Goal: Communication & Community: Answer question/provide support

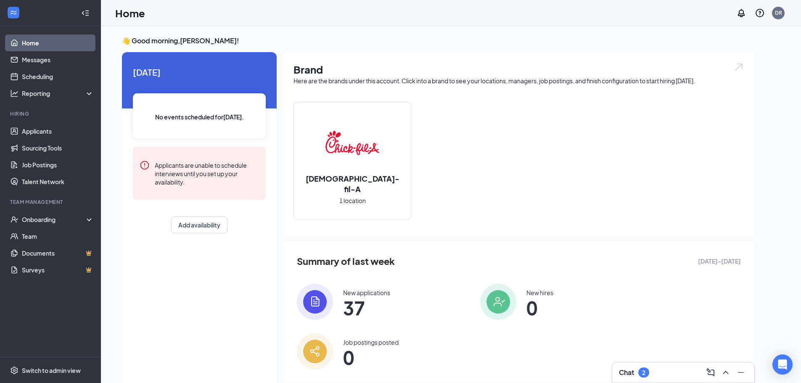
scroll to position [18, 0]
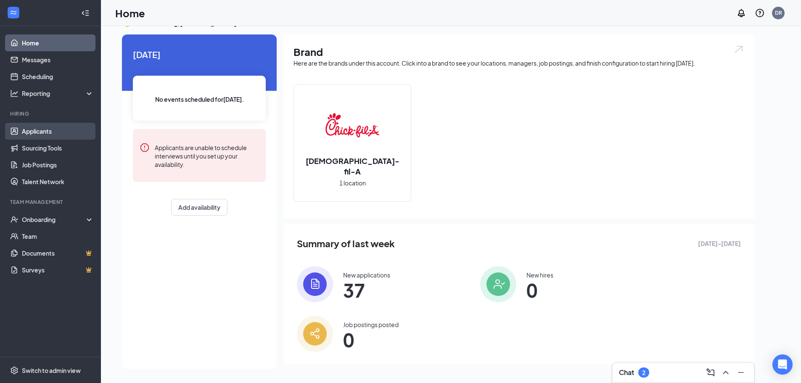
click at [32, 134] on link "Applicants" at bounding box center [58, 131] width 72 height 17
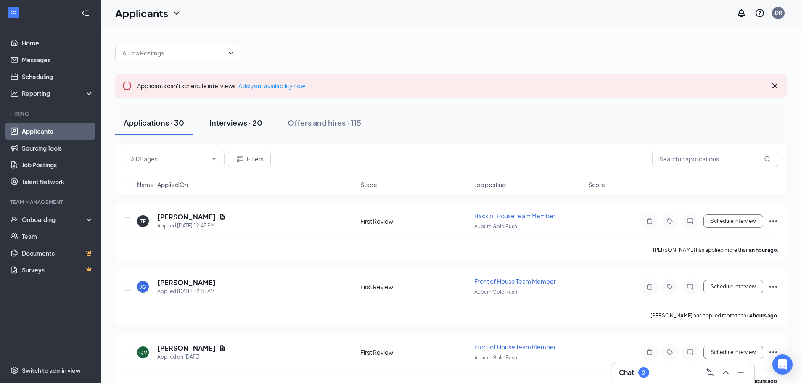
click at [236, 127] on div "Interviews · 20" at bounding box center [236, 122] width 53 height 11
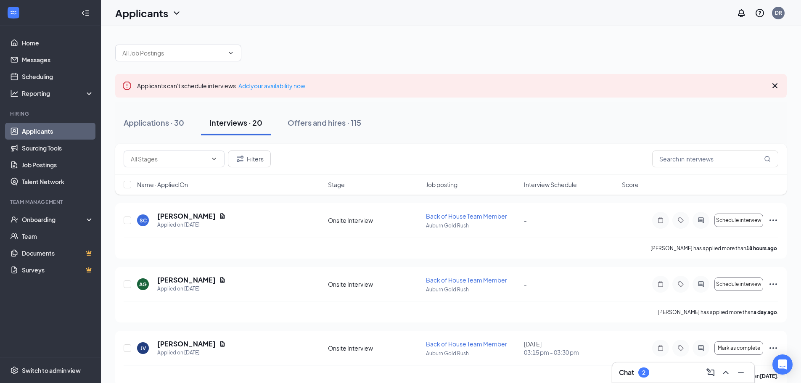
click at [642, 374] on div "2" at bounding box center [644, 373] width 11 height 10
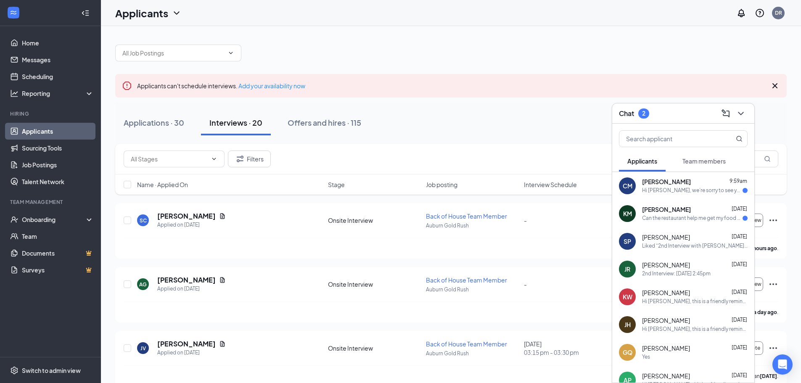
click at [689, 195] on div "CM [PERSON_NAME] 9:59am Hi [PERSON_NAME], we’re sorry to see you go! Your meeti…" at bounding box center [684, 186] width 142 height 28
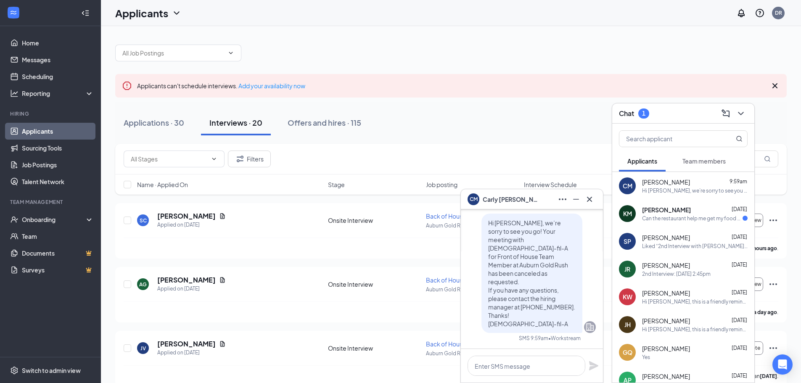
click at [597, 202] on div "CM [PERSON_NAME]" at bounding box center [532, 199] width 142 height 20
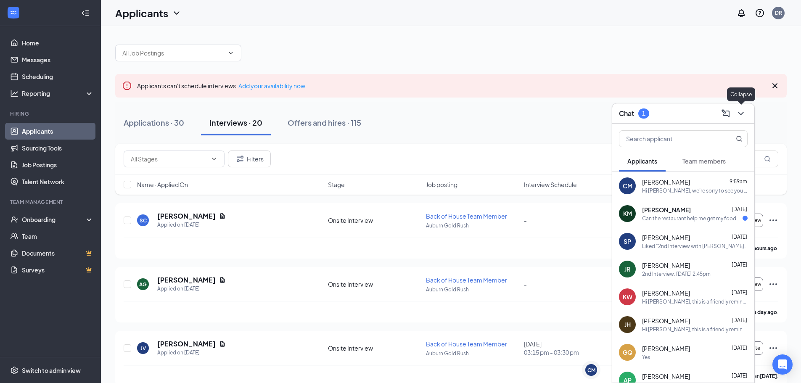
click at [741, 113] on icon "ChevronDown" at bounding box center [741, 114] width 10 height 10
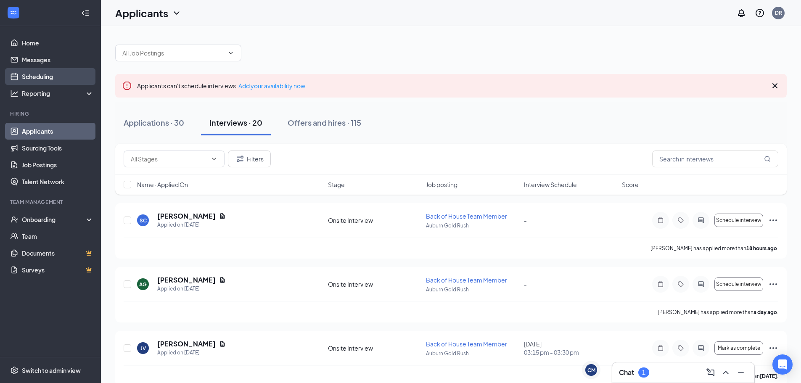
click at [53, 79] on link "Scheduling" at bounding box center [58, 76] width 72 height 17
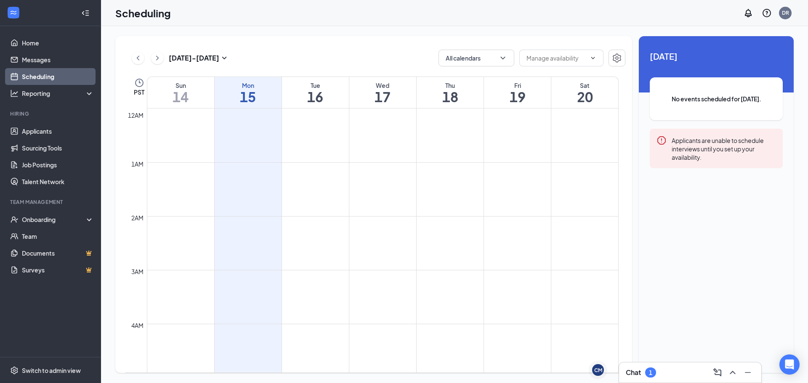
scroll to position [414, 0]
click at [459, 59] on button "Calendars (1)" at bounding box center [476, 58] width 76 height 17
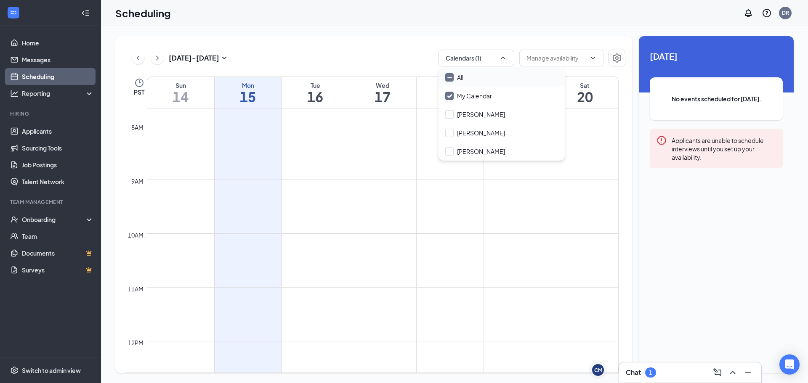
click at [474, 74] on div "All" at bounding box center [501, 77] width 126 height 19
checkbox input "true"
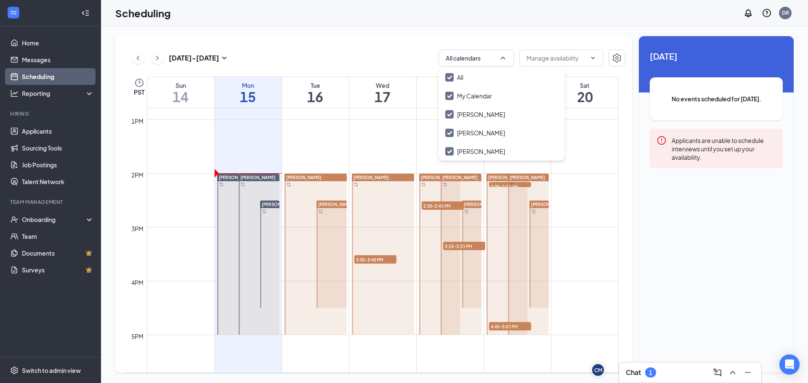
scroll to position [666, 0]
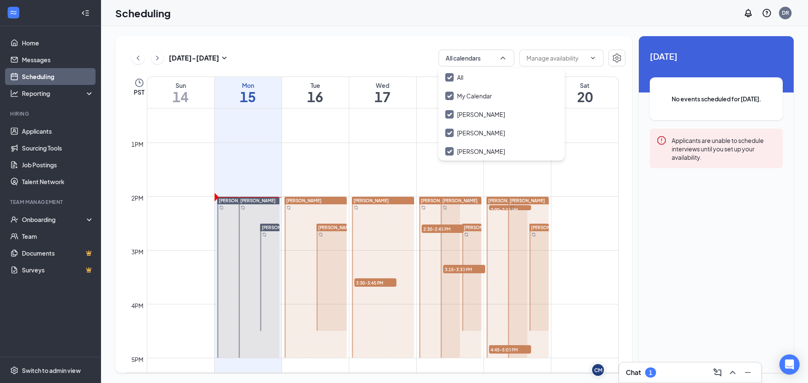
click at [718, 180] on div "[DATE] No events scheduled for [DATE]. Applicants are unable to schedule interv…" at bounding box center [716, 117] width 155 height 162
click at [323, 97] on h1 "16" at bounding box center [315, 97] width 67 height 14
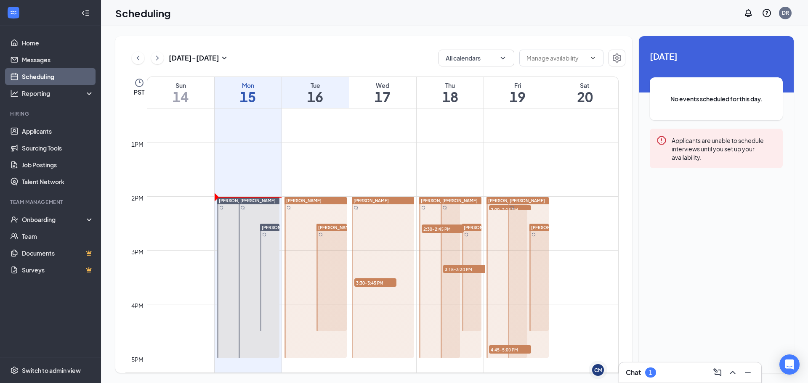
click at [393, 93] on h1 "17" at bounding box center [382, 97] width 67 height 14
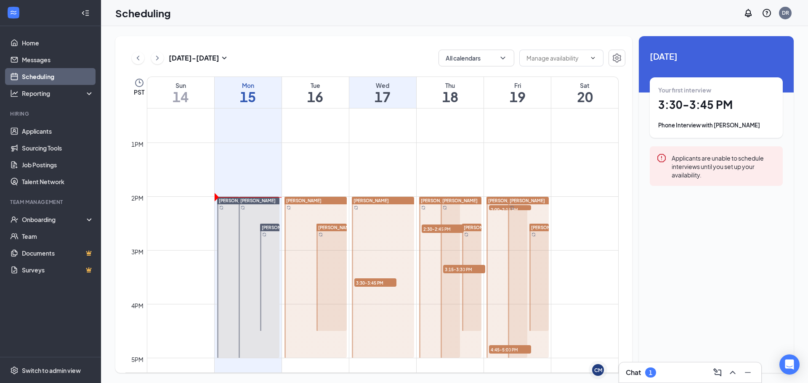
click at [329, 95] on h1 "16" at bounding box center [315, 97] width 67 height 14
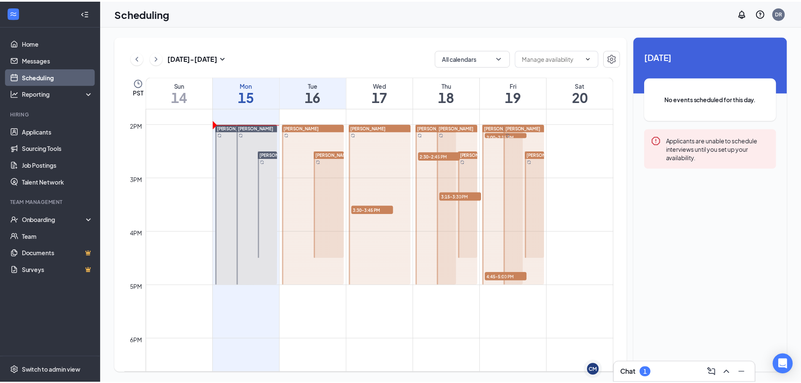
scroll to position [750, 0]
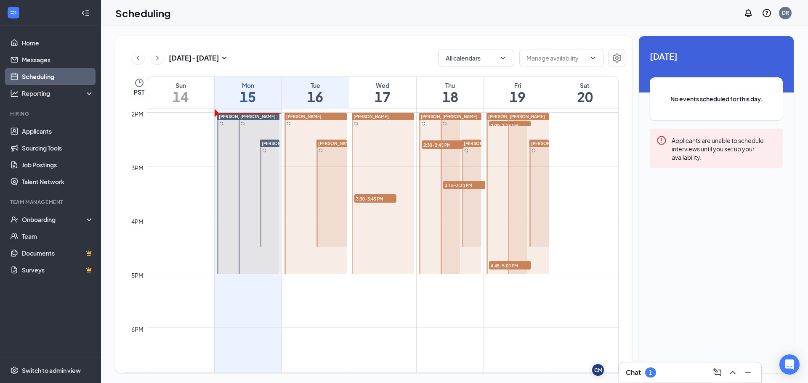
click at [376, 199] on span "3:30-3:45 PM" at bounding box center [375, 198] width 42 height 8
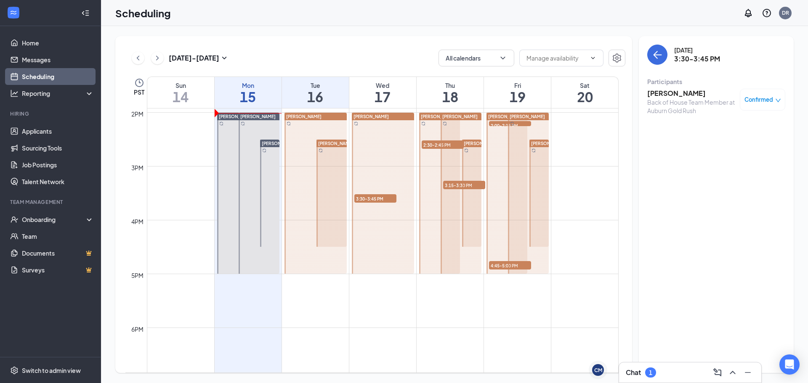
click at [446, 144] on div at bounding box center [461, 193] width 41 height 161
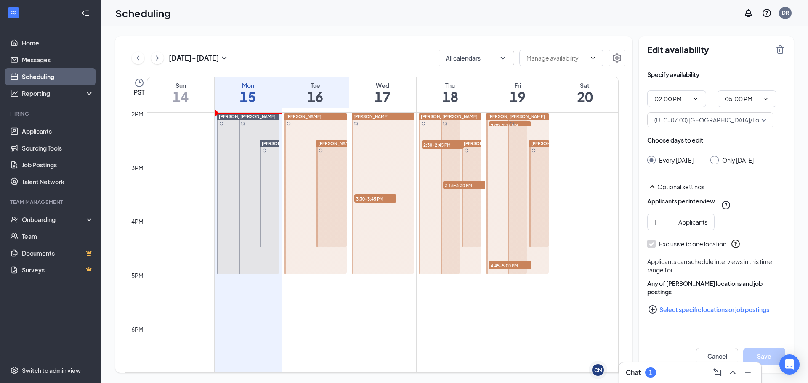
click at [441, 150] on div at bounding box center [461, 193] width 41 height 161
click at [439, 144] on div "[PERSON_NAME] 3:15-3:30 PM 1" at bounding box center [460, 193] width 43 height 162
click at [439, 142] on div "[PERSON_NAME] 3:15-3:30 PM 1" at bounding box center [460, 193] width 43 height 162
click at [438, 97] on h1 "18" at bounding box center [450, 97] width 67 height 14
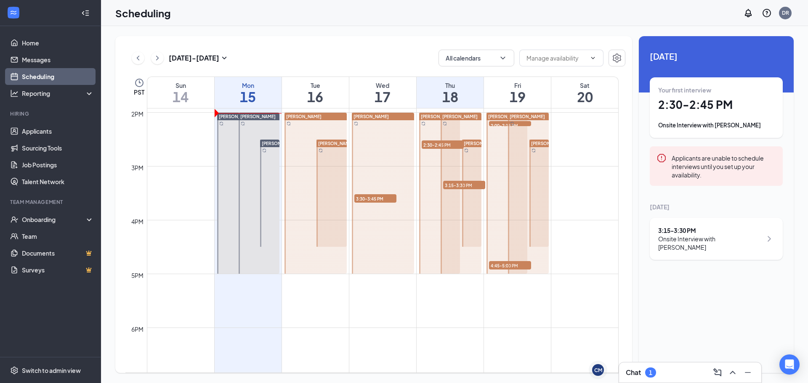
click at [506, 99] on h1 "19" at bounding box center [517, 97] width 67 height 14
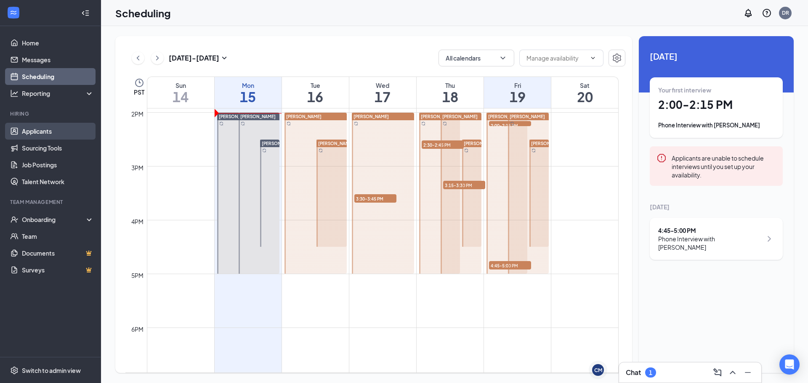
click at [49, 126] on link "Applicants" at bounding box center [58, 131] width 72 height 17
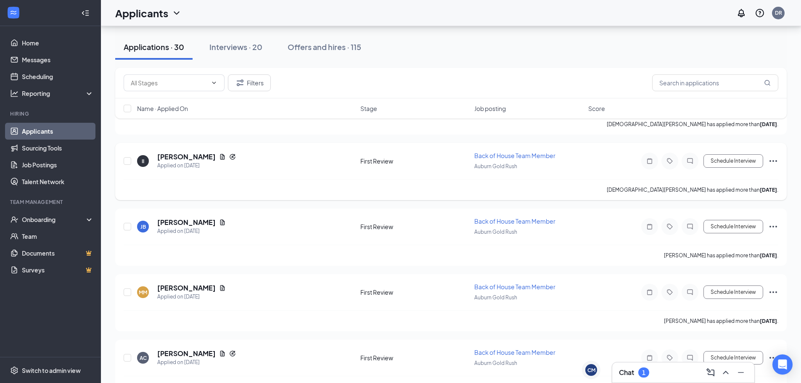
scroll to position [1791, 0]
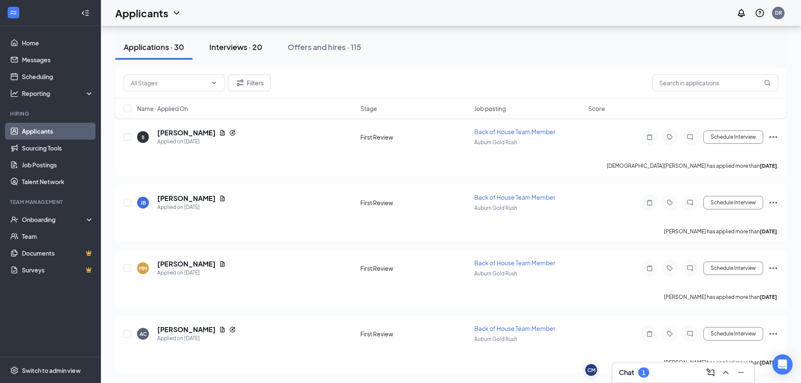
drag, startPoint x: 228, startPoint y: 51, endPoint x: 255, endPoint y: 114, distance: 68.5
click at [228, 53] on button "Interviews · 20" at bounding box center [236, 47] width 70 height 25
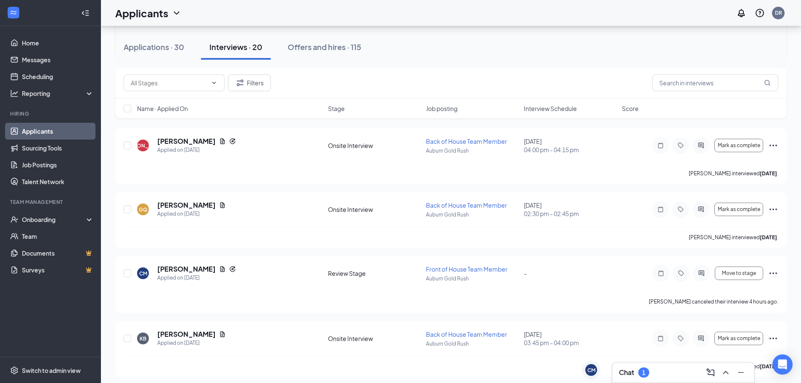
scroll to position [1102, 0]
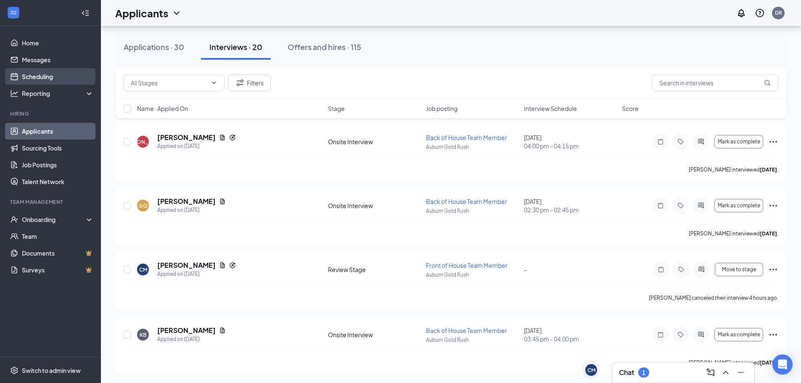
click at [29, 72] on link "Scheduling" at bounding box center [58, 76] width 72 height 17
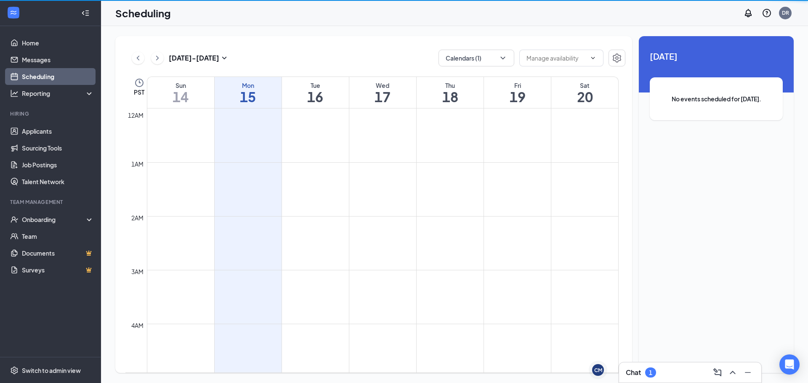
scroll to position [414, 0]
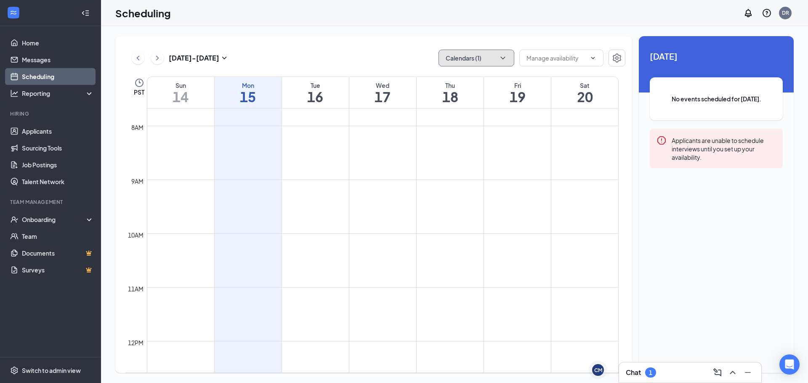
click at [493, 60] on button "Calendars (1)" at bounding box center [476, 58] width 76 height 17
click at [449, 80] on input "All" at bounding box center [454, 77] width 18 height 8
checkbox input "true"
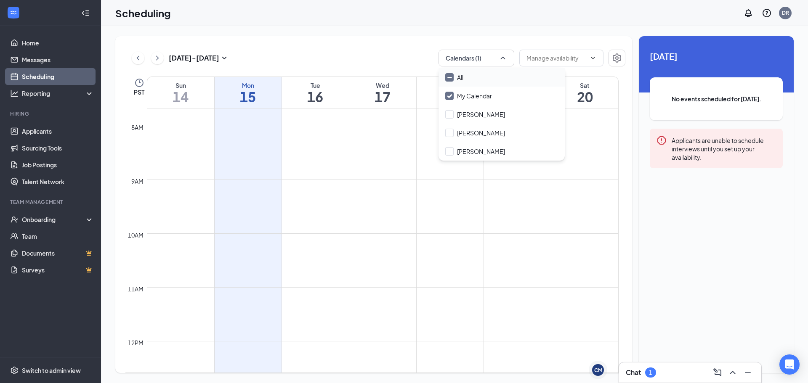
checkbox input "true"
click at [430, 183] on td at bounding box center [383, 186] width 472 height 13
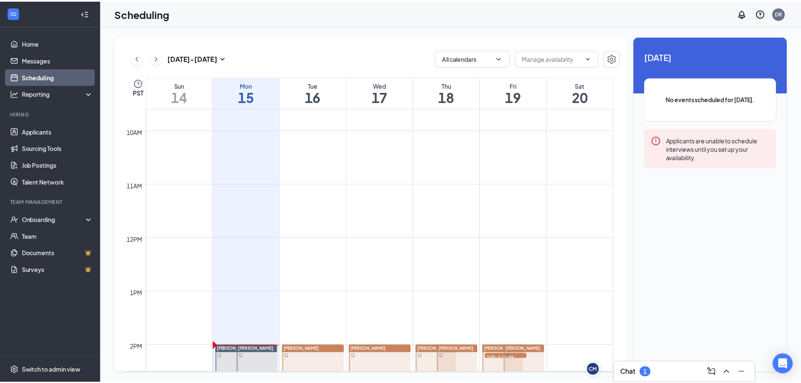
scroll to position [666, 0]
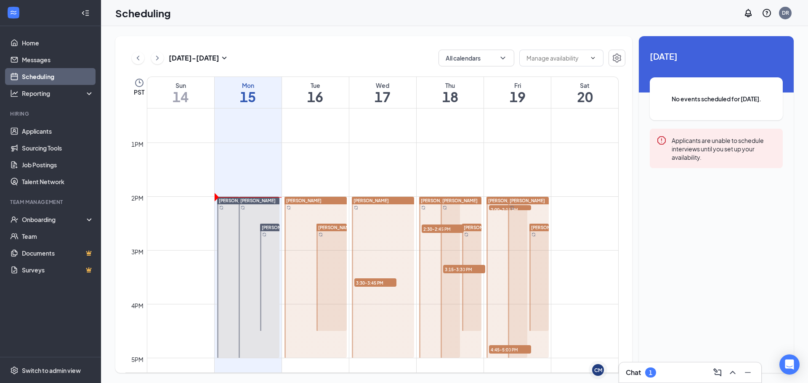
click at [503, 100] on h1 "19" at bounding box center [517, 97] width 67 height 14
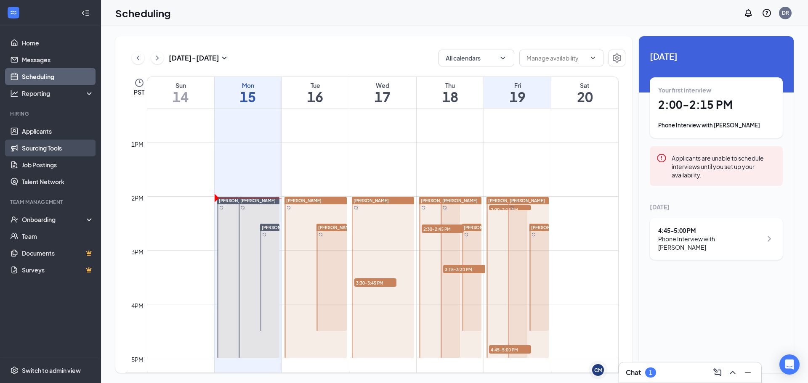
click at [36, 141] on link "Sourcing Tools" at bounding box center [58, 148] width 72 height 17
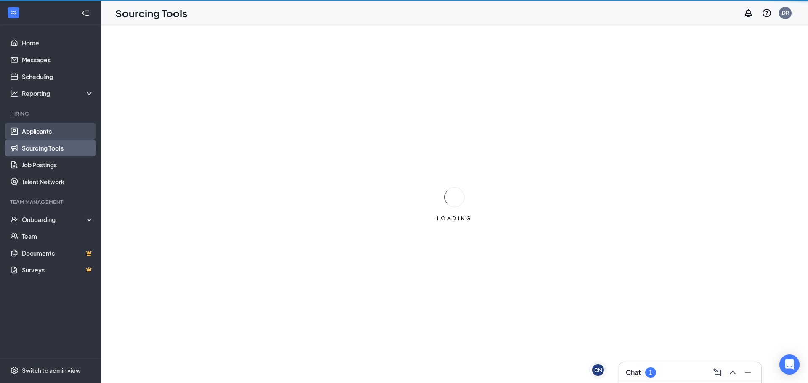
click at [35, 133] on link "Applicants" at bounding box center [58, 131] width 72 height 17
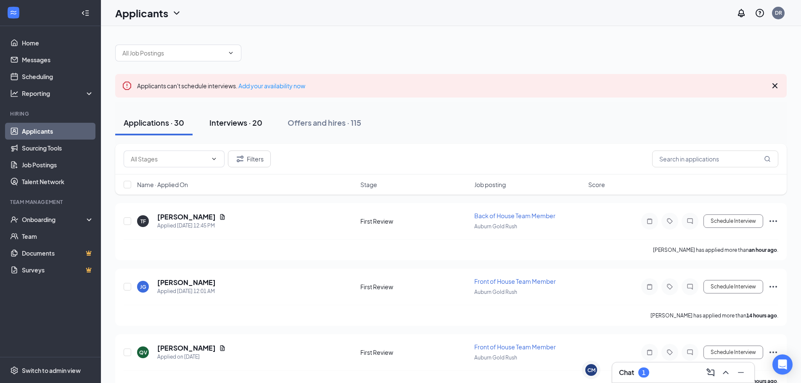
click at [236, 122] on div "Interviews · 20" at bounding box center [236, 122] width 53 height 11
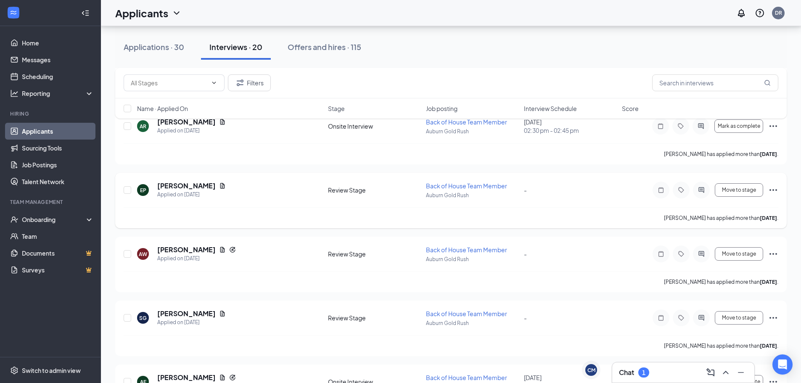
scroll to position [295, 0]
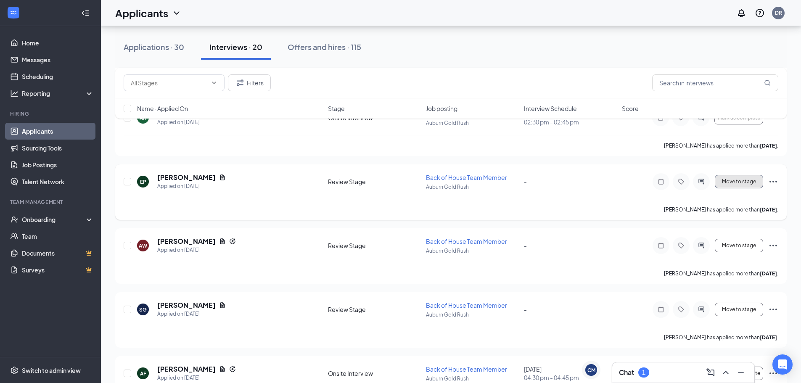
click at [746, 183] on span "Move to stage" at bounding box center [739, 182] width 34 height 6
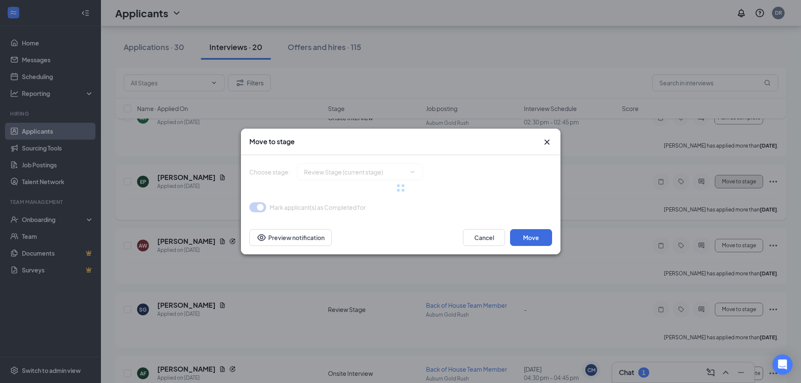
type input "Onsite Interview (next stage)"
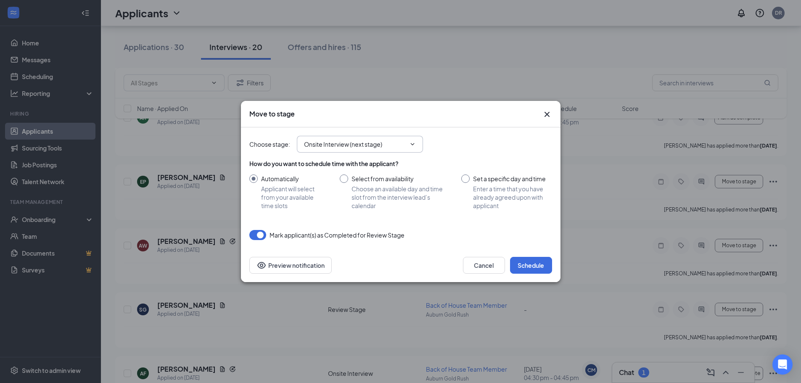
click at [407, 152] on span "Onsite Interview (next stage)" at bounding box center [360, 144] width 126 height 17
click at [409, 145] on span at bounding box center [412, 144] width 8 height 7
click at [409, 143] on span at bounding box center [412, 144] width 8 height 7
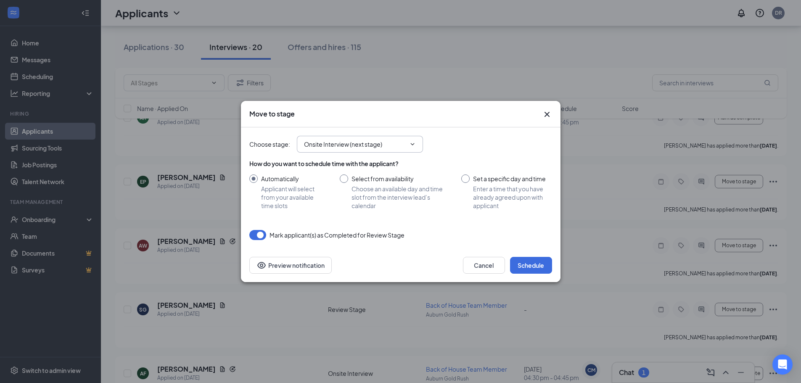
click at [369, 144] on input "Onsite Interview (next stage)" at bounding box center [355, 144] width 102 height 9
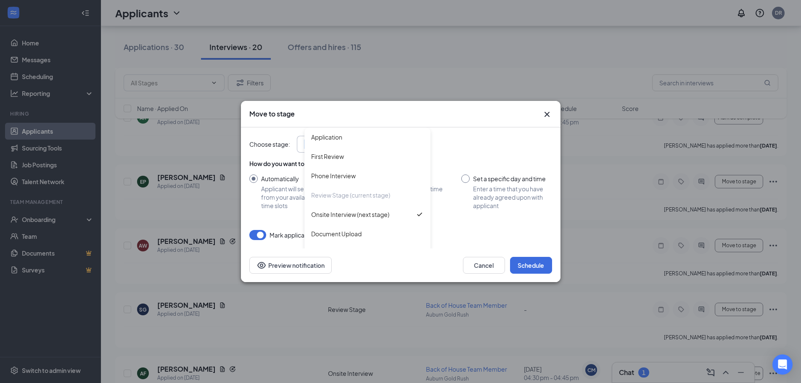
click at [369, 144] on div "Application First Review Phone Interview Review Stage (current stage) Onsite In…" at bounding box center [368, 190] width 126 height 126
click at [547, 111] on icon "Cross" at bounding box center [547, 114] width 10 height 10
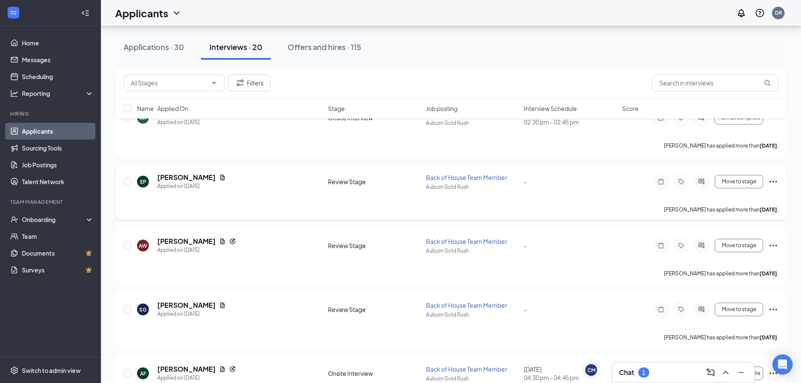
click at [772, 181] on icon "Ellipses" at bounding box center [774, 182] width 10 height 10
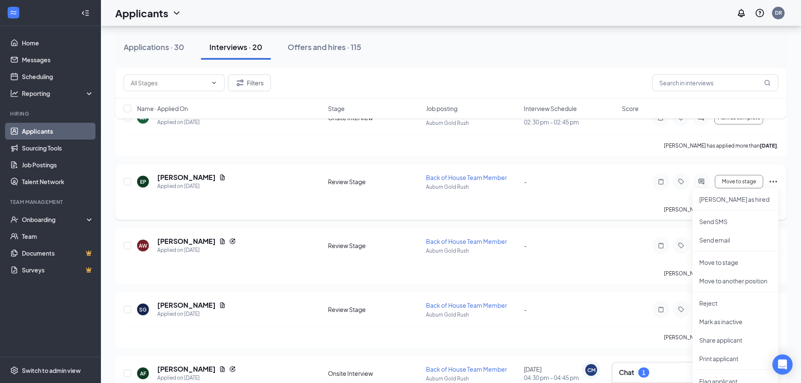
click at [772, 181] on icon "Ellipses" at bounding box center [774, 182] width 10 height 10
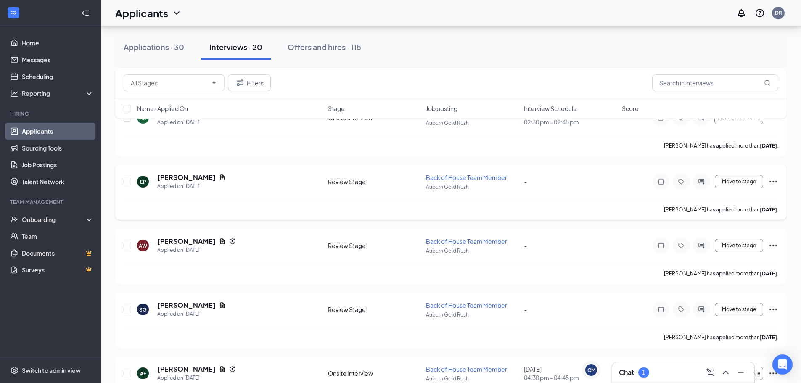
click at [772, 181] on icon "Ellipses" at bounding box center [774, 182] width 10 height 10
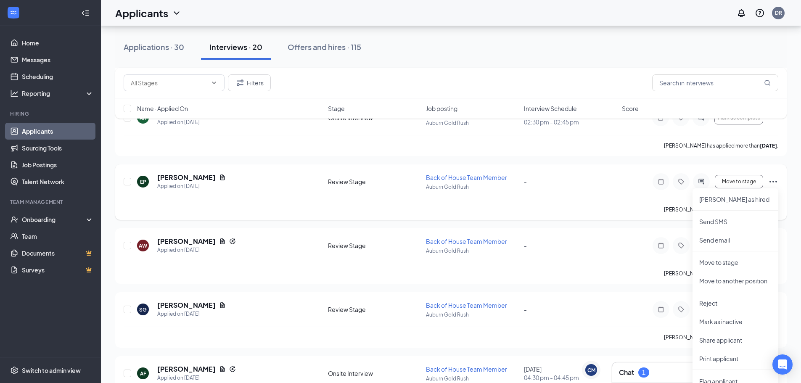
click at [772, 181] on icon "Ellipses" at bounding box center [774, 182] width 10 height 10
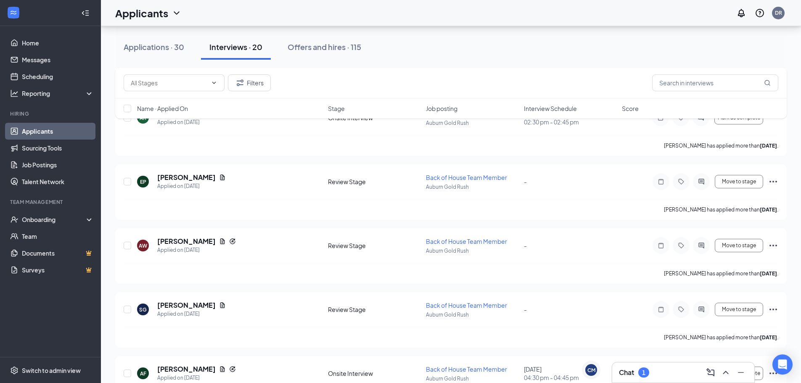
click at [143, 62] on div "Applications · 30 Interviews · 20 Offers and hires · 115" at bounding box center [451, 47] width 672 height 42
click at [146, 54] on button "Applications · 30" at bounding box center [153, 47] width 77 height 25
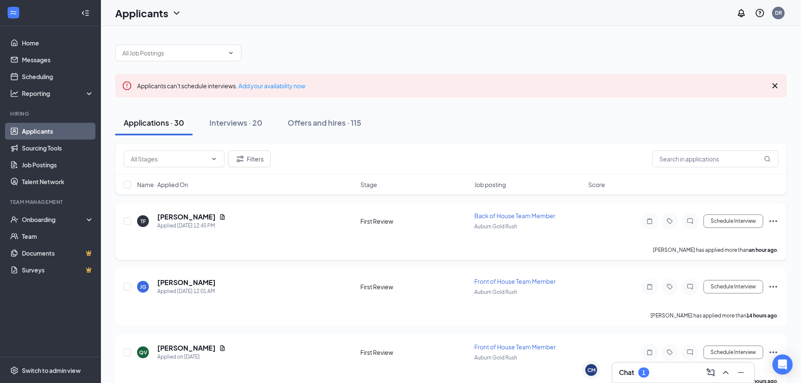
click at [772, 220] on icon "Ellipses" at bounding box center [774, 221] width 10 height 10
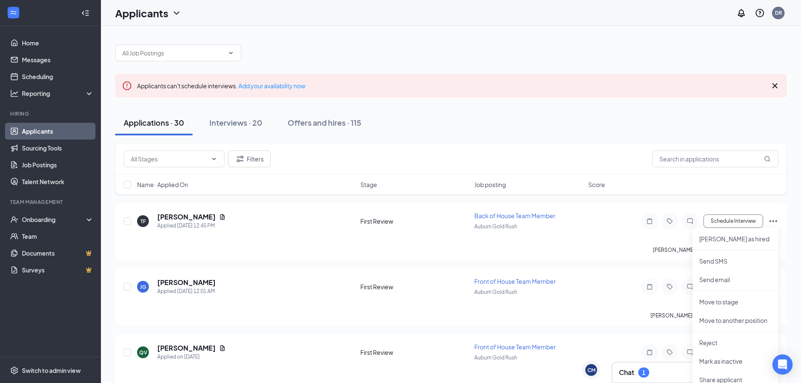
click at [524, 135] on div "Applications · 30 Interviews · 20 Offers and hires · 115" at bounding box center [451, 122] width 672 height 25
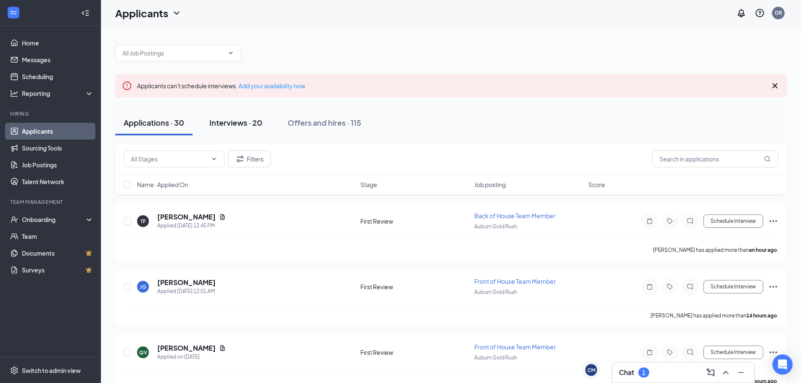
click at [229, 118] on div "Interviews · 20" at bounding box center [236, 122] width 53 height 11
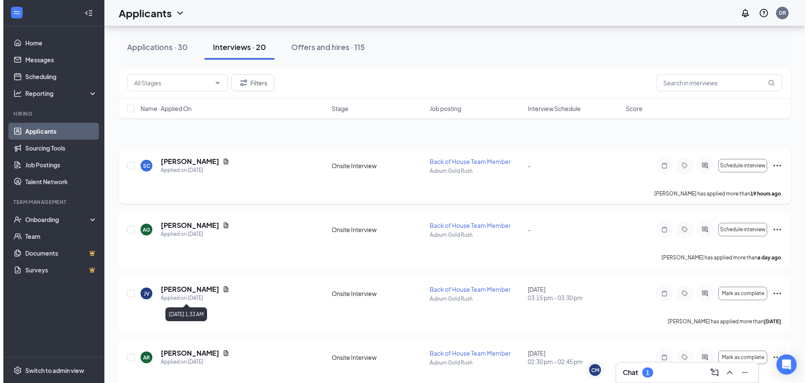
scroll to position [252, 0]
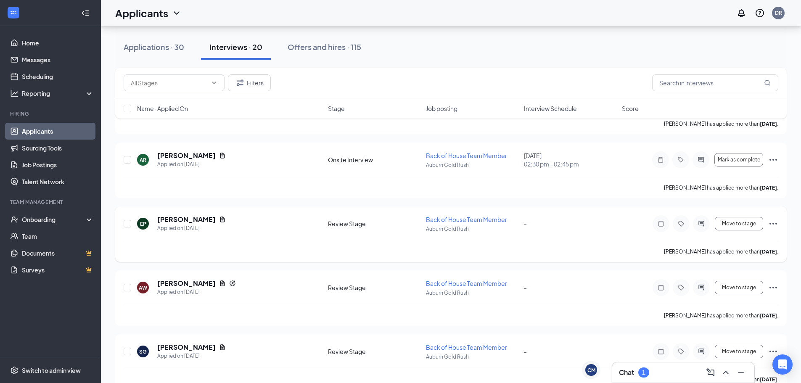
click at [774, 226] on icon "Ellipses" at bounding box center [774, 224] width 10 height 10
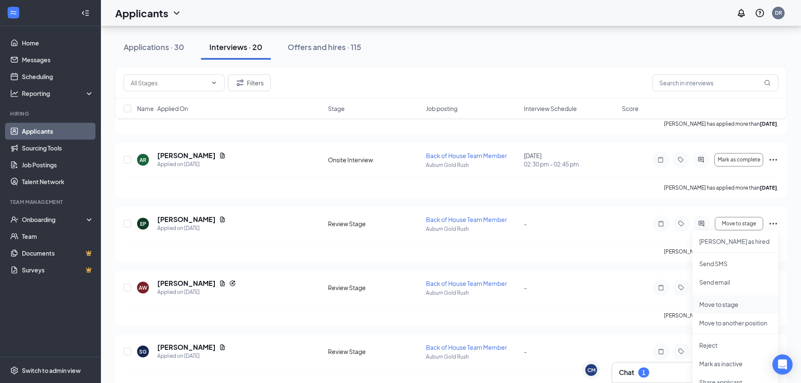
click at [726, 303] on p "Move to stage" at bounding box center [736, 304] width 72 height 8
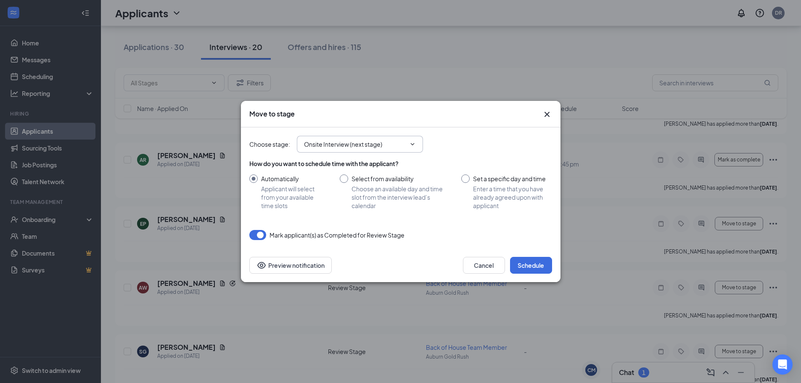
click at [348, 149] on span "Onsite Interview (next stage)" at bounding box center [360, 144] width 126 height 17
click at [417, 144] on span "Onsite Interview (next stage)" at bounding box center [360, 144] width 126 height 17
click at [412, 144] on icon "ChevronDown" at bounding box center [413, 144] width 4 height 2
click at [401, 144] on input "Onsite Interview (next stage)" at bounding box center [355, 144] width 102 height 9
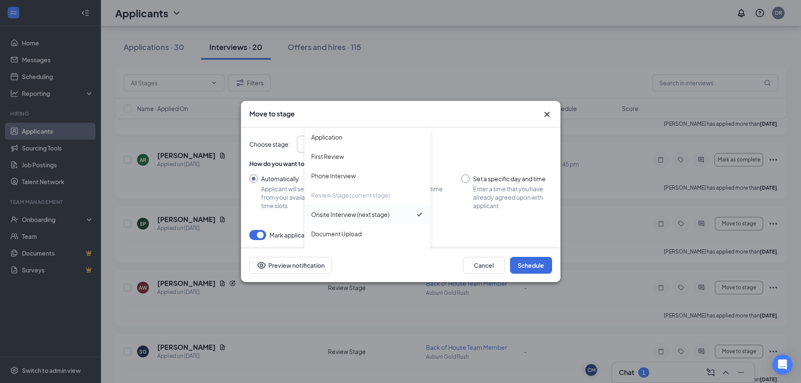
click at [375, 215] on div "Onsite Interview (next stage)" at bounding box center [350, 214] width 78 height 9
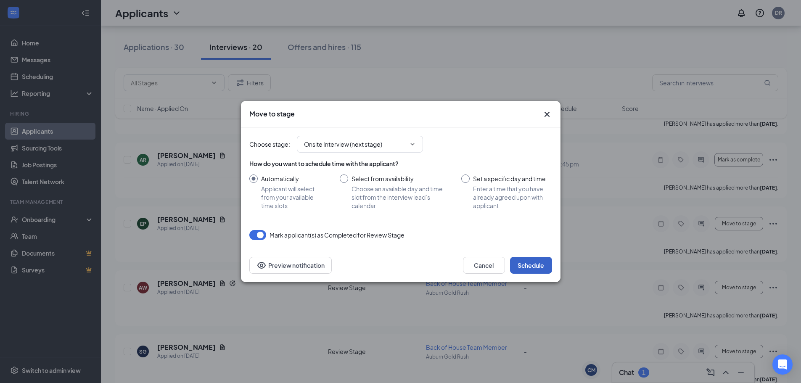
click at [537, 269] on button "Schedule" at bounding box center [531, 265] width 42 height 17
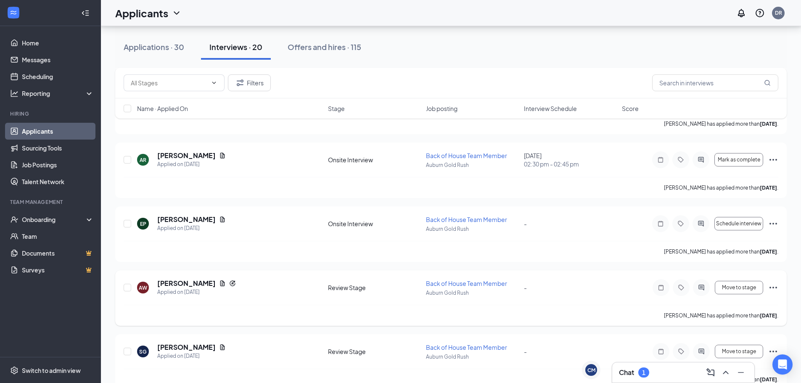
click at [775, 289] on icon "Ellipses" at bounding box center [774, 288] width 10 height 10
click at [725, 369] on p "Move to stage" at bounding box center [736, 368] width 72 height 8
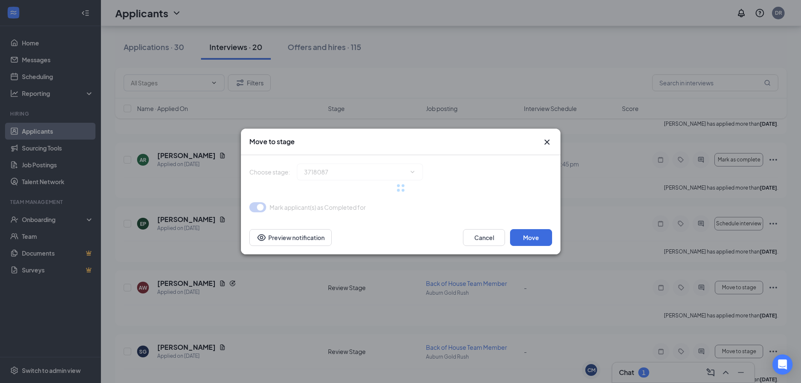
type input "Onsite Interview (next stage)"
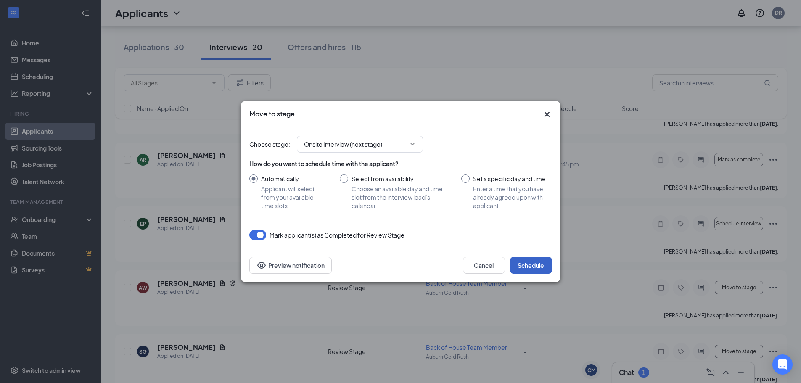
click at [528, 263] on button "Schedule" at bounding box center [531, 265] width 42 height 17
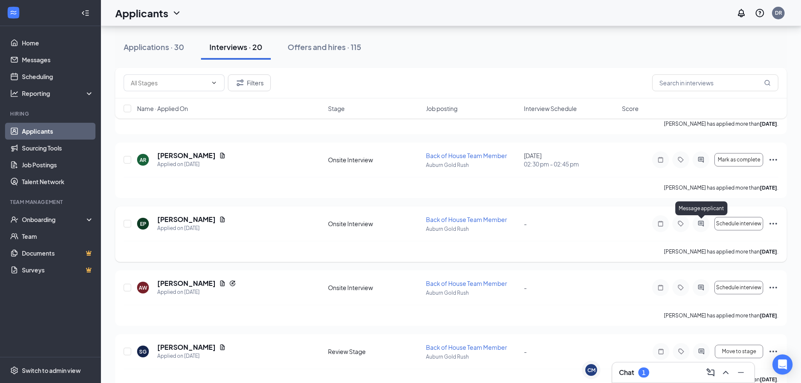
click at [705, 223] on icon "ActiveChat" at bounding box center [701, 223] width 10 height 7
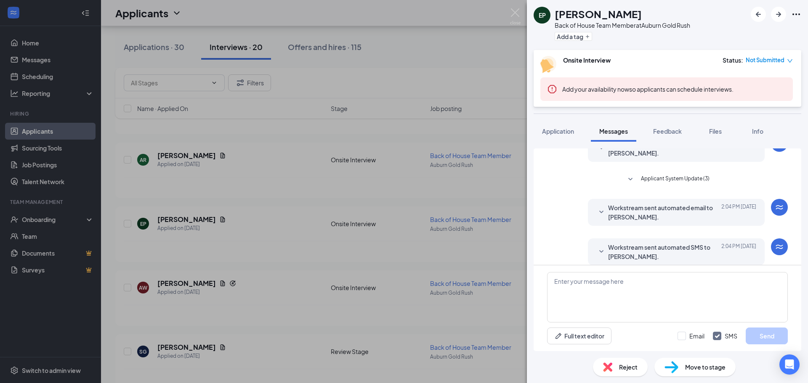
scroll to position [6, 0]
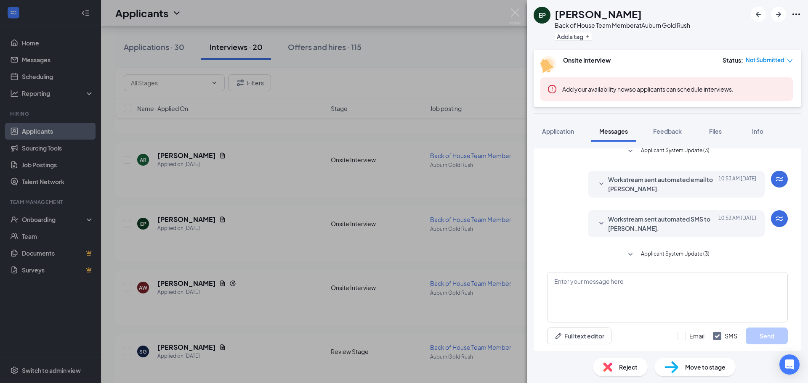
click at [596, 186] on icon "SmallChevronDown" at bounding box center [601, 184] width 10 height 10
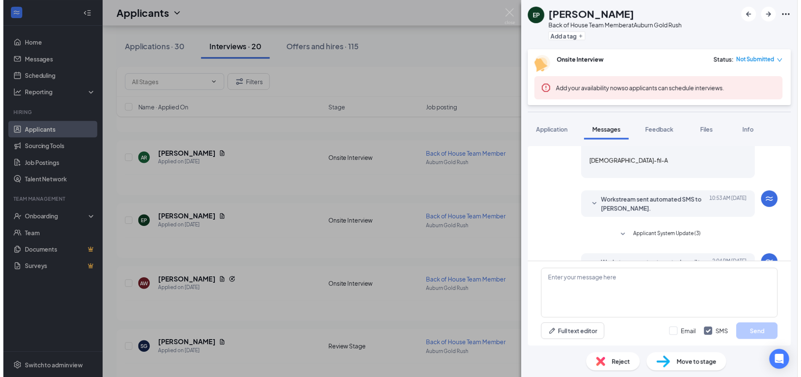
scroll to position [216, 0]
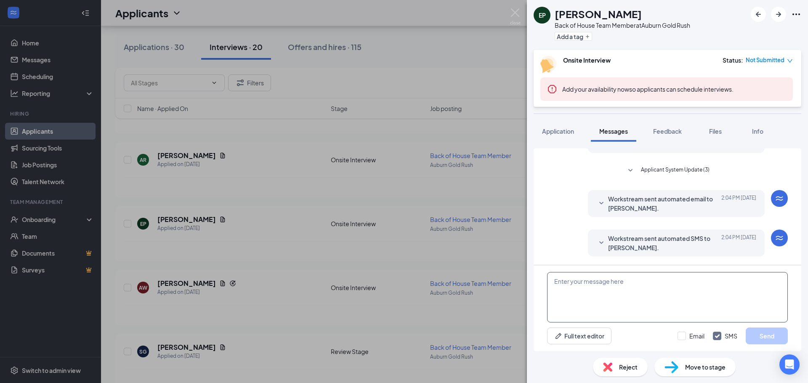
click at [626, 285] on textarea at bounding box center [667, 297] width 241 height 50
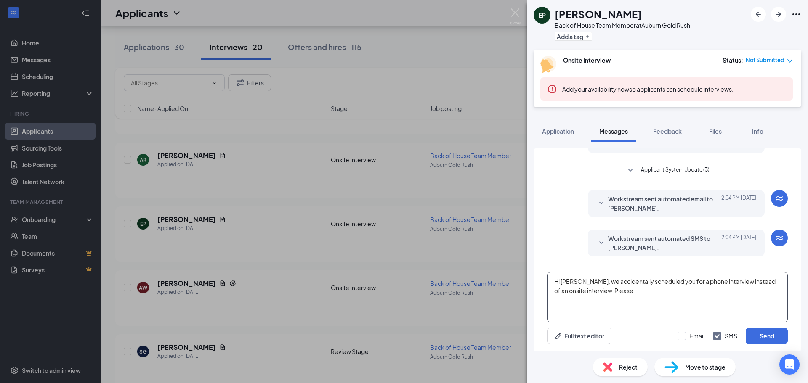
type textarea "Hi [PERSON_NAME], we accidentally scheduled you for a phone interview instead o…"
click at [594, 295] on textarea "Hi [PERSON_NAME], we accidentally scheduled you for a phone interview instead o…" at bounding box center [667, 297] width 241 height 50
click at [610, 289] on textarea "Hi [PERSON_NAME], we accidentally scheduled you for a phone interview instead o…" at bounding box center [667, 297] width 241 height 50
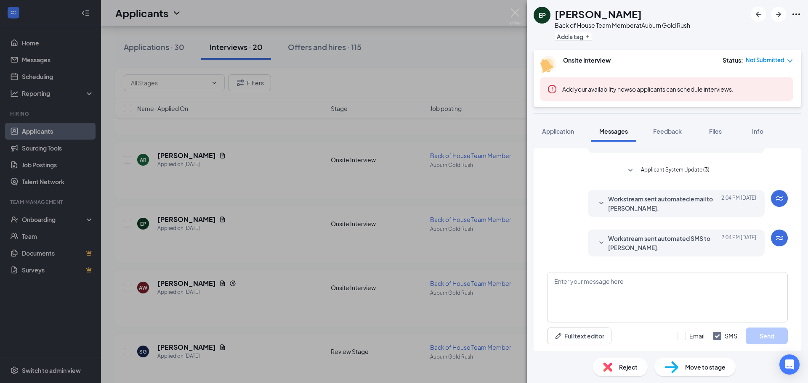
click at [484, 252] on div "EP [PERSON_NAME] Back of House Team Member at [GEOGRAPHIC_DATA] Gold Rush Add a…" at bounding box center [404, 191] width 808 height 383
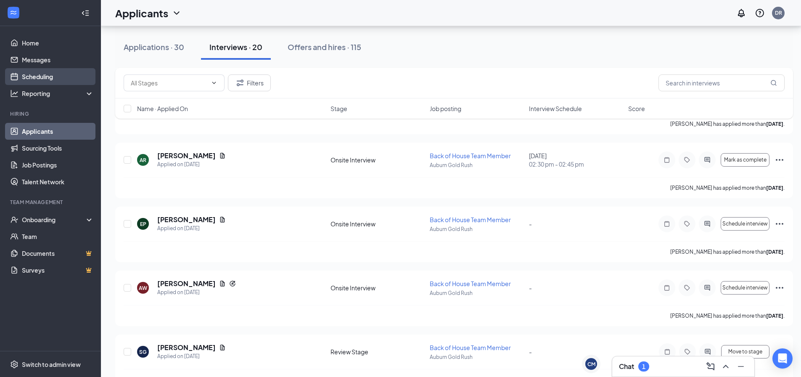
click at [35, 74] on link "Scheduling" at bounding box center [58, 76] width 72 height 17
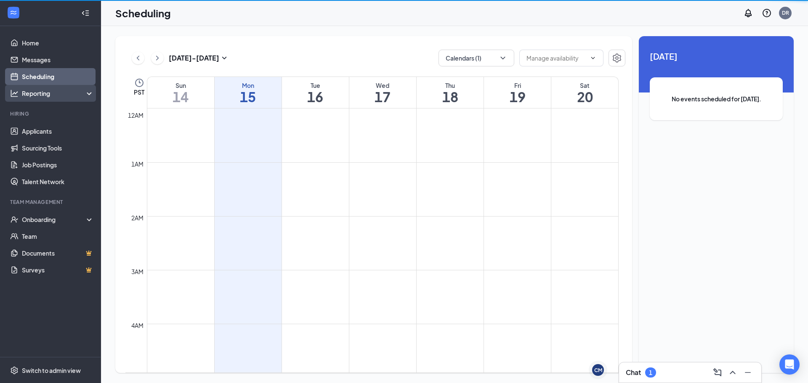
scroll to position [414, 0]
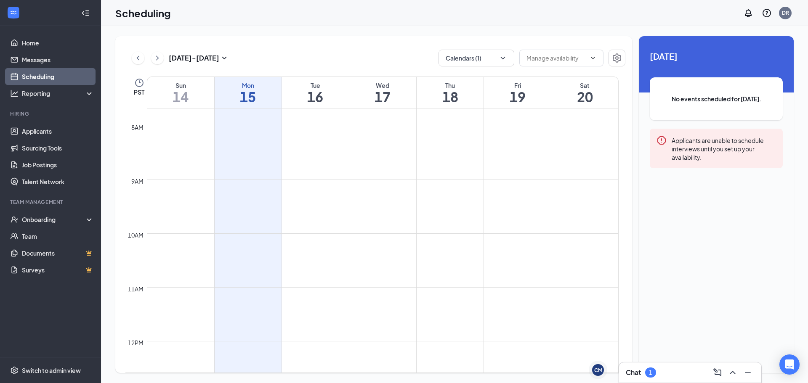
click at [484, 68] on div "[DATE] - [DATE] Calendars (1) PST Sun 14 Mon 15 Tue 16 Wed 17 Thu 18 Fri 19 Sat…" at bounding box center [373, 204] width 517 height 337
click at [480, 58] on button "Calendars (1)" at bounding box center [476, 58] width 76 height 17
click at [455, 76] on input "All" at bounding box center [454, 77] width 18 height 8
checkbox input "true"
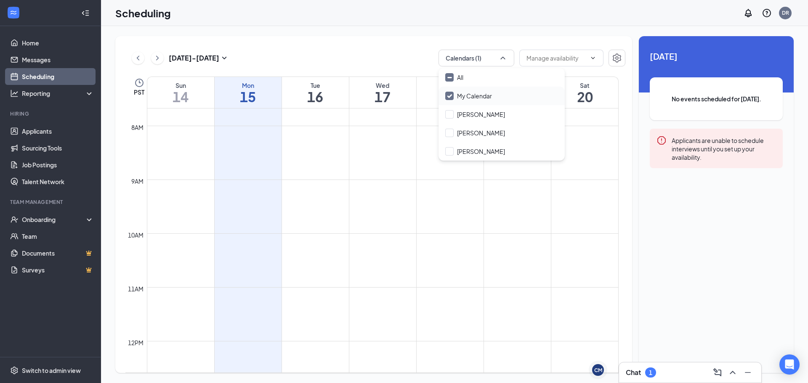
checkbox input "true"
click at [422, 47] on div "[DATE] - [DATE] All calendars PST Sun 14 Mon 15 Tue 16 Wed 17 Thu 18 Fri 19 Sat…" at bounding box center [373, 204] width 517 height 337
click at [525, 80] on div "Fri 19" at bounding box center [517, 92] width 67 height 31
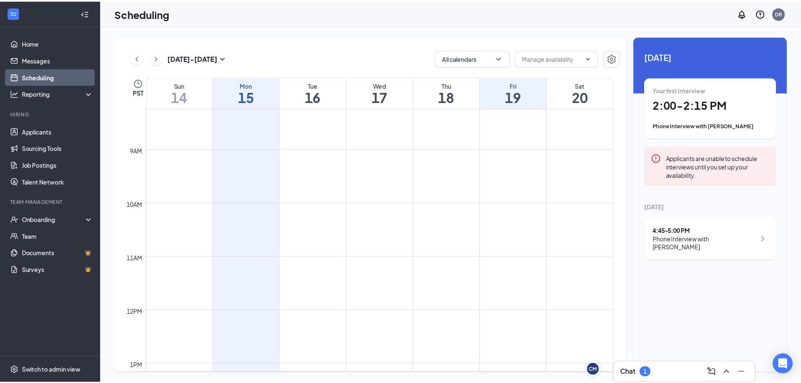
scroll to position [708, 0]
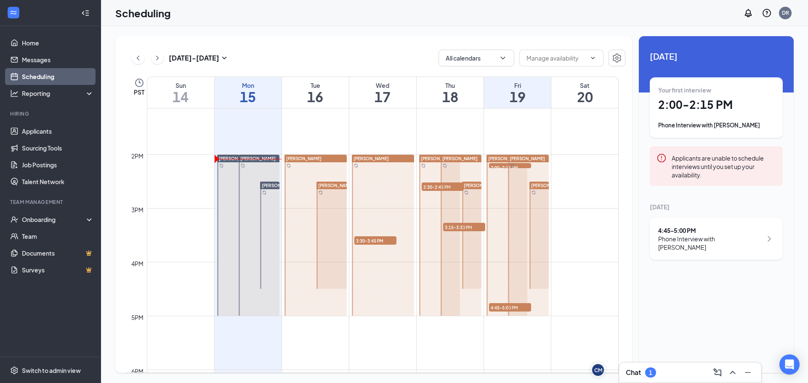
click at [507, 166] on div "[PERSON_NAME]" at bounding box center [527, 235] width 43 height 162
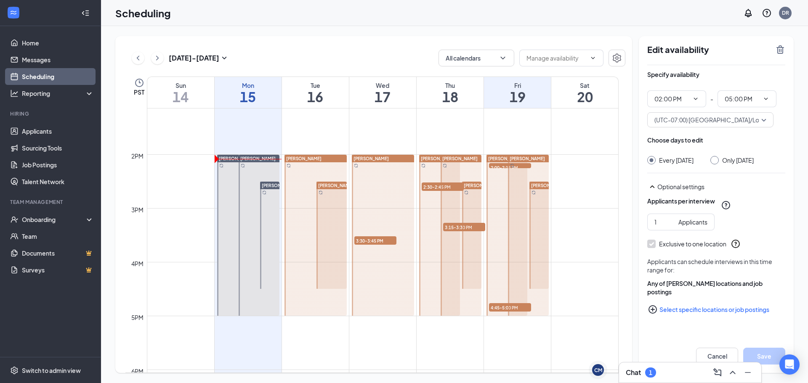
click at [519, 94] on h1 "19" at bounding box center [517, 97] width 67 height 14
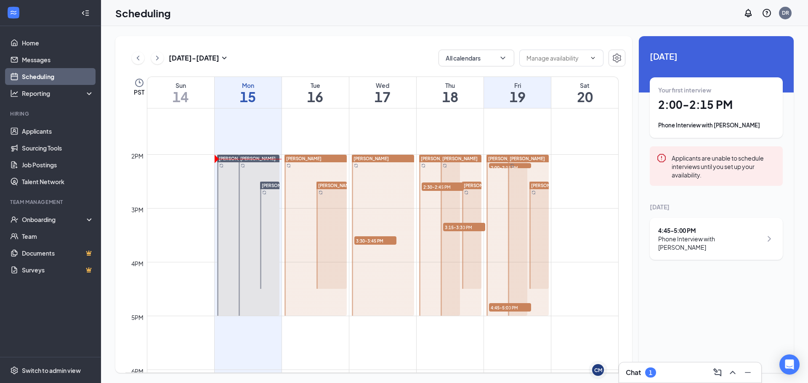
click at [716, 104] on h1 "2:00 - 2:15 PM" at bounding box center [716, 105] width 116 height 14
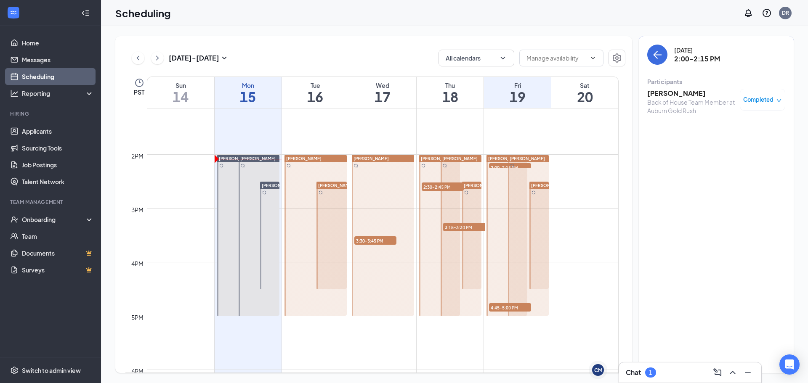
click at [772, 101] on span "Completed" at bounding box center [758, 100] width 30 height 8
click at [730, 152] on span "Cancel" at bounding box center [726, 152] width 20 height 9
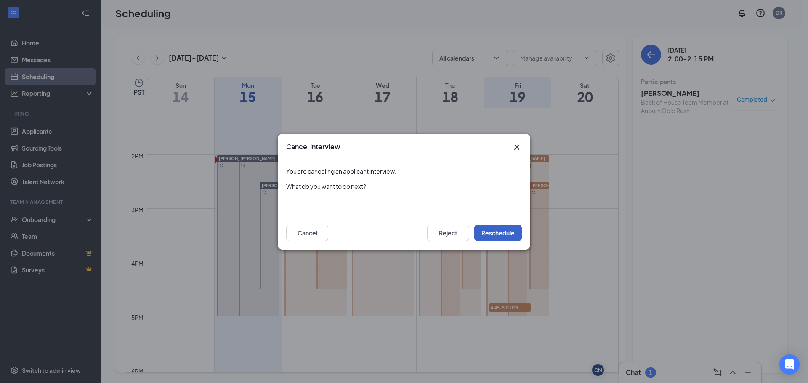
click at [501, 230] on button "Reschedule" at bounding box center [498, 233] width 48 height 17
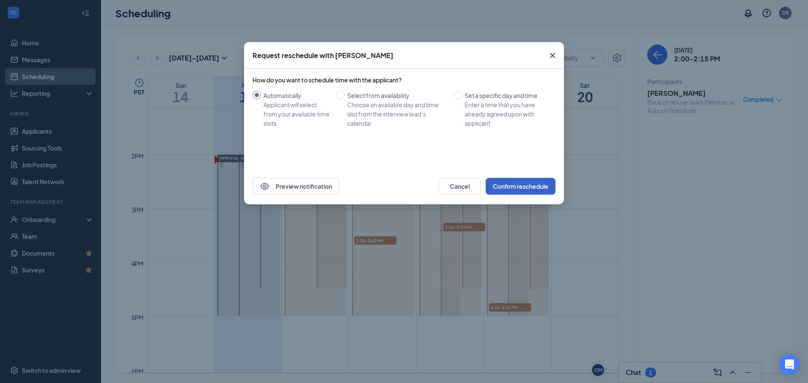
click at [531, 188] on button "Confirm reschedule" at bounding box center [521, 186] width 70 height 17
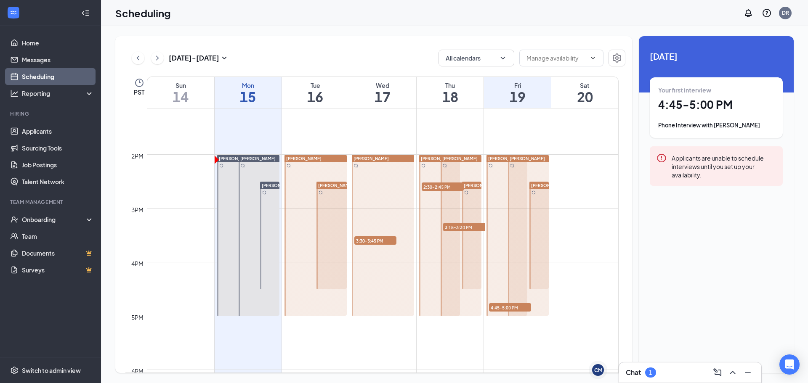
click at [522, 307] on div at bounding box center [528, 235] width 41 height 161
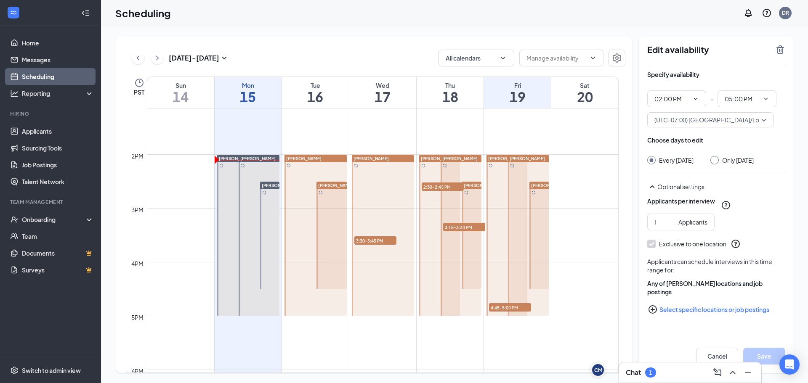
click at [523, 85] on div "Fri" at bounding box center [517, 85] width 67 height 8
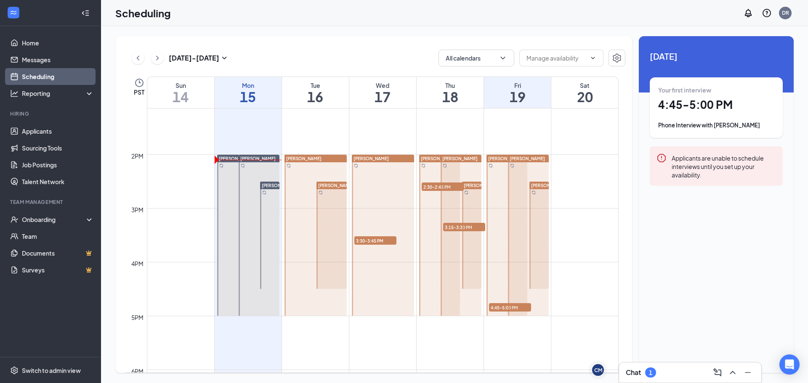
click at [678, 120] on div "Your first interview 4:45 - 5:00 PM Phone Interview with [PERSON_NAME]" at bounding box center [716, 108] width 116 height 44
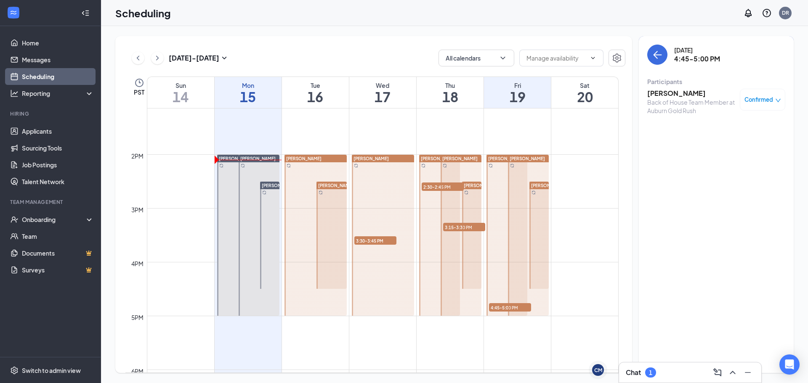
click at [775, 104] on div "Confirmed" at bounding box center [762, 100] width 37 height 8
click at [707, 167] on icon "close-circle" at bounding box center [705, 166] width 8 height 8
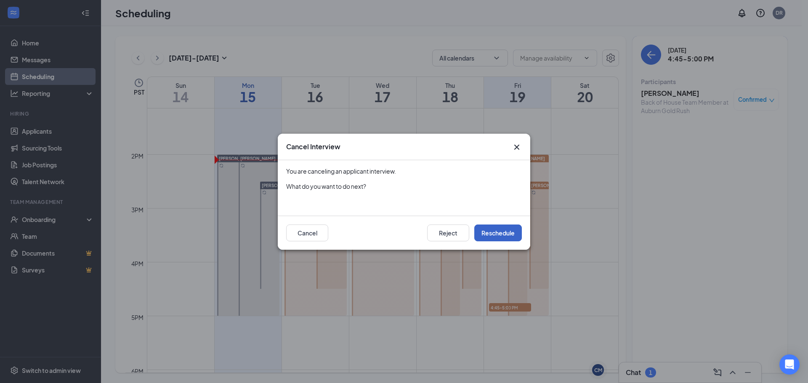
click at [503, 236] on button "Reschedule" at bounding box center [498, 233] width 48 height 17
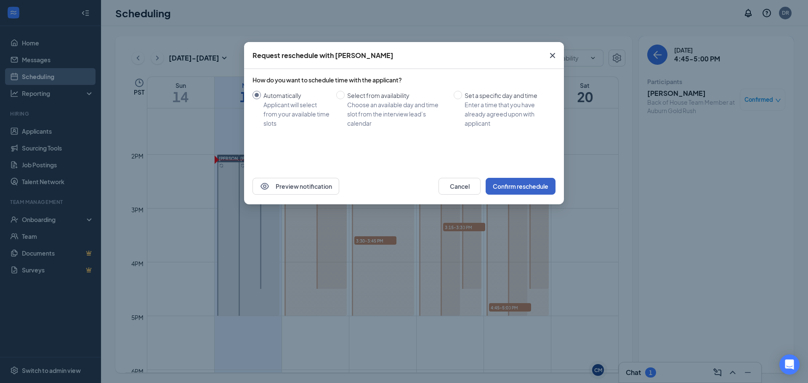
click at [531, 188] on button "Confirm reschedule" at bounding box center [521, 186] width 70 height 17
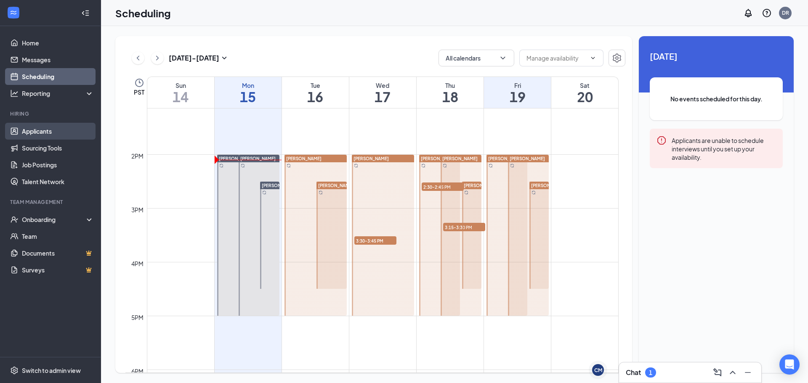
click at [46, 128] on link "Applicants" at bounding box center [58, 131] width 72 height 17
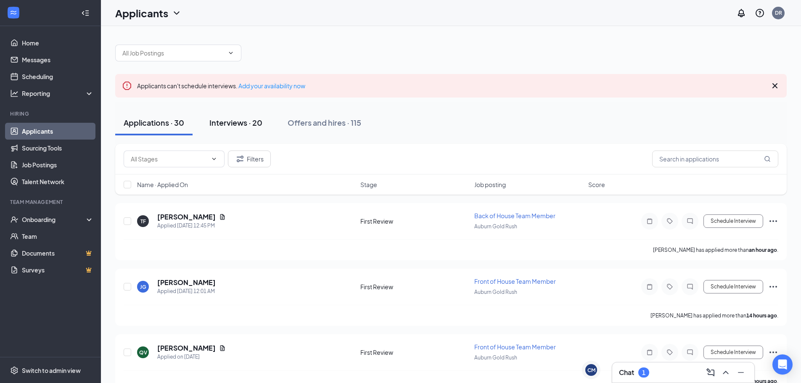
click at [251, 130] on button "Interviews · 20" at bounding box center [236, 122] width 70 height 25
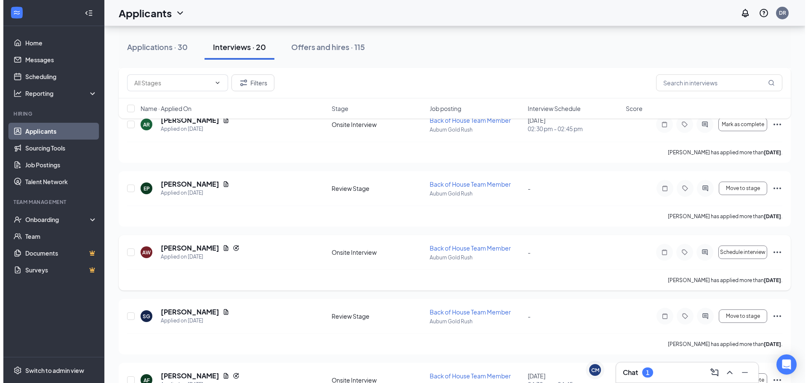
scroll to position [295, 0]
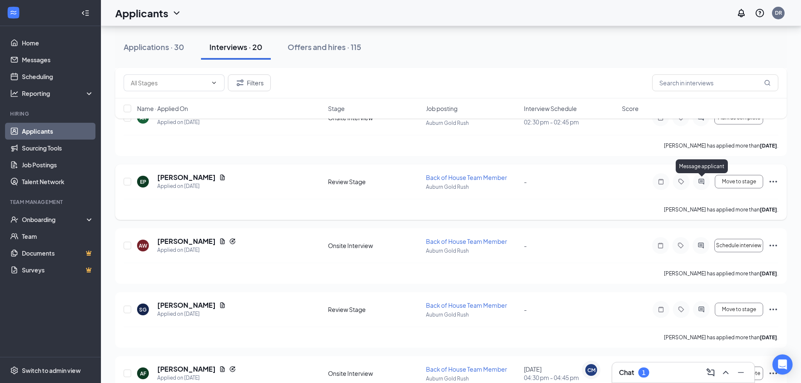
click at [704, 182] on icon "ActiveChat" at bounding box center [701, 181] width 5 height 5
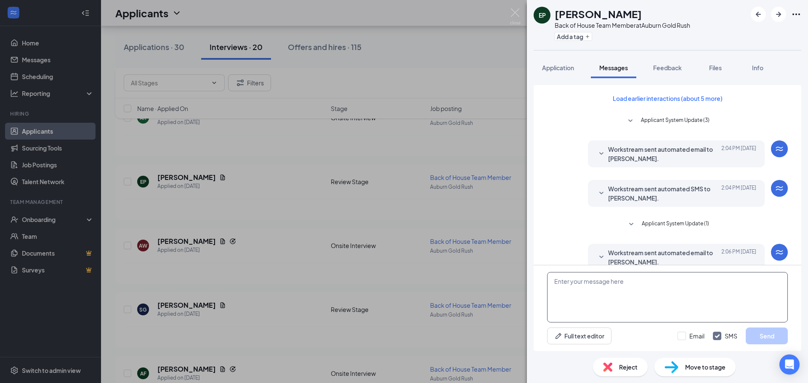
scroll to position [78, 0]
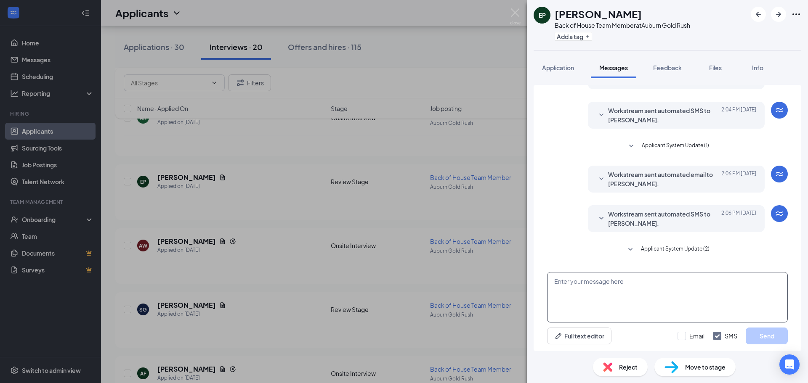
click at [606, 287] on textarea at bounding box center [667, 297] width 241 height 50
paste textarea "Hi [PERSON_NAME], we accidentally scheduled you for a phone interview instead o…"
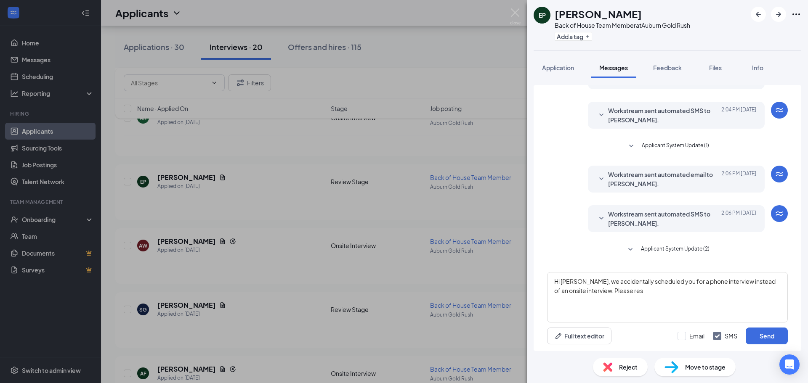
click at [608, 180] on span "Workstream sent automated email to [PERSON_NAME]." at bounding box center [663, 179] width 110 height 19
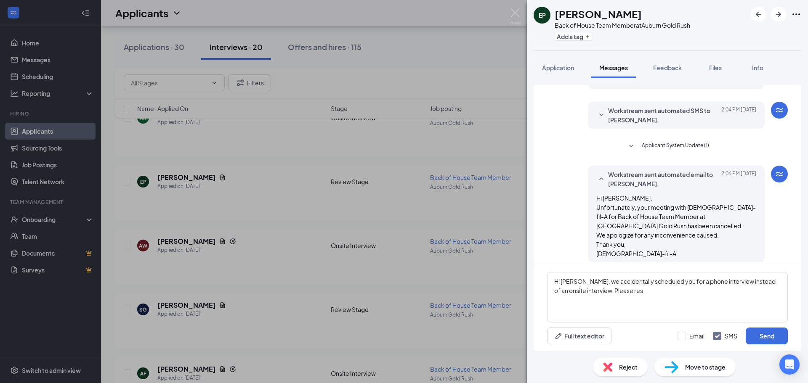
click at [600, 178] on div "Workstream sent automated email to [PERSON_NAME]. [DATE] 2:06 PM" at bounding box center [676, 179] width 160 height 19
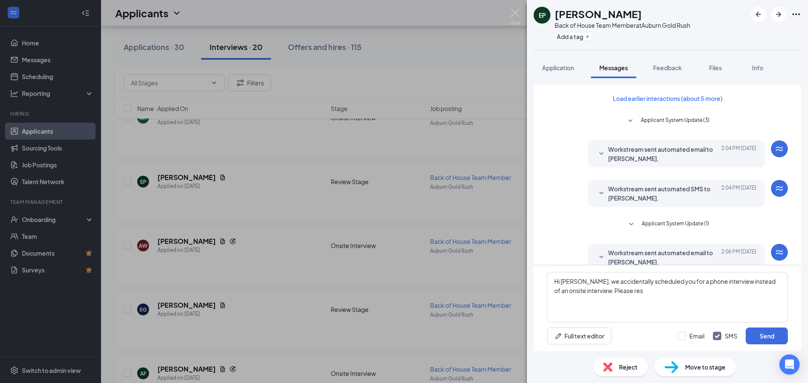
click at [599, 161] on div at bounding box center [601, 154] width 10 height 19
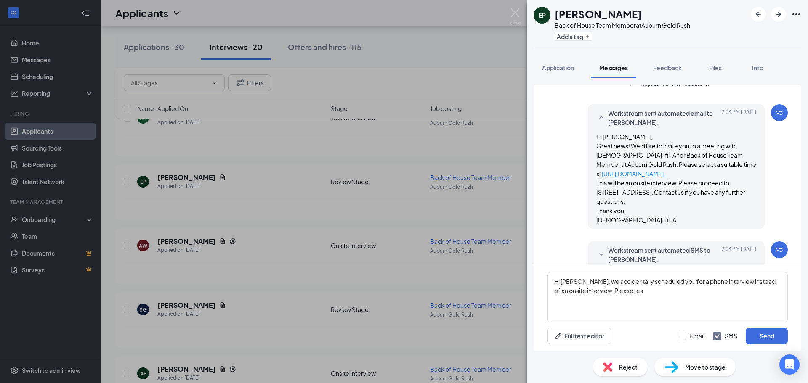
scroll to position [84, 0]
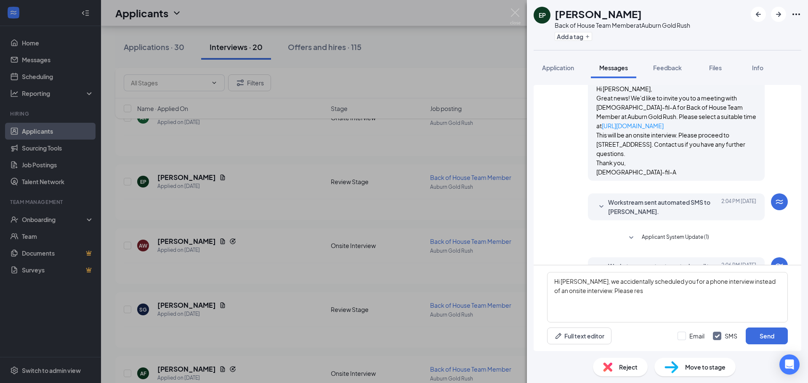
click at [609, 212] on span "Workstream sent automated SMS to [PERSON_NAME]." at bounding box center [663, 207] width 110 height 19
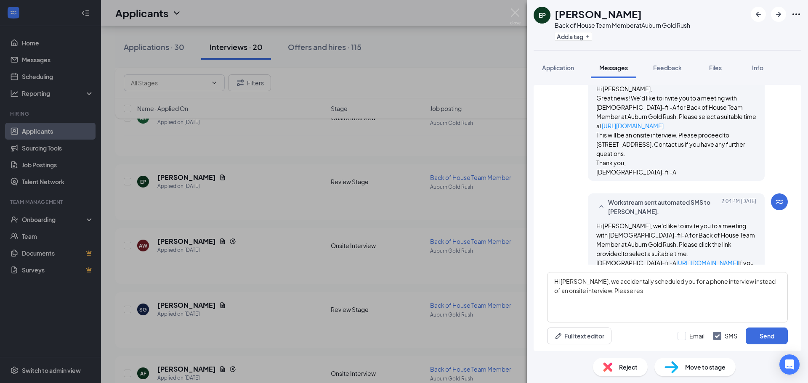
click at [609, 212] on span "Workstream sent automated SMS to [PERSON_NAME]." at bounding box center [663, 207] width 110 height 19
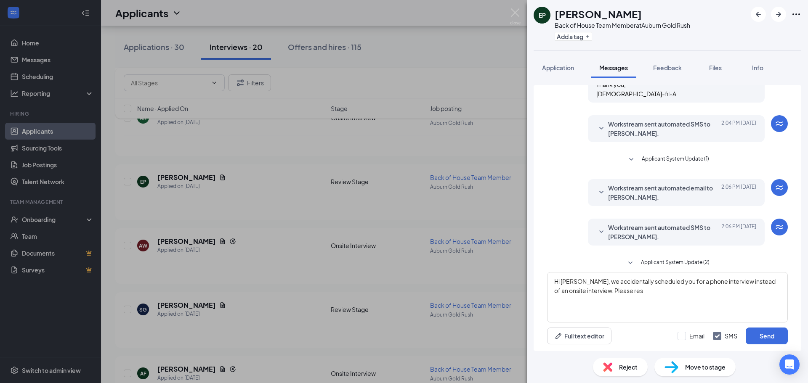
scroll to position [168, 0]
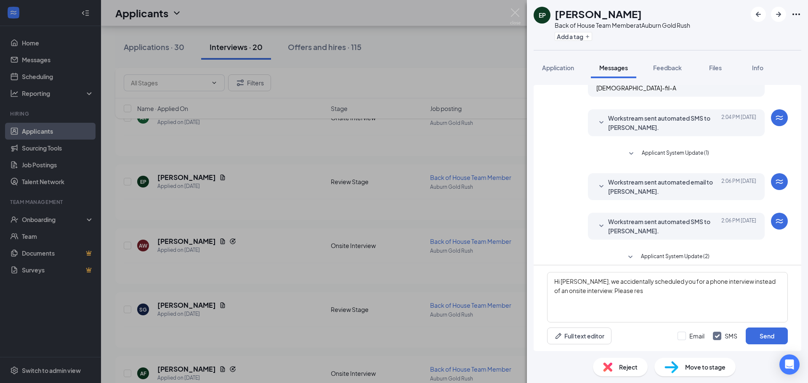
click at [609, 204] on div "Workstream sent automated email to [PERSON_NAME]. [DATE] 2:06 PM Hi [PERSON_NAM…" at bounding box center [667, 188] width 241 height 31
click at [608, 196] on span "Workstream sent automated email to [PERSON_NAME]." at bounding box center [663, 187] width 110 height 19
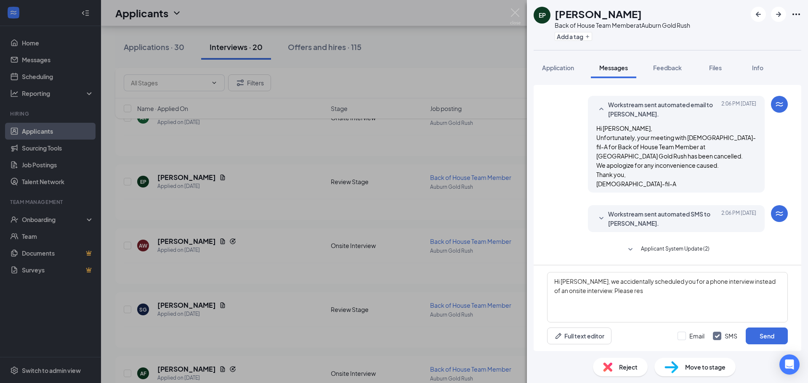
scroll to position [255, 0]
click at [612, 211] on span "Workstream sent automated SMS to [PERSON_NAME]." at bounding box center [663, 219] width 110 height 19
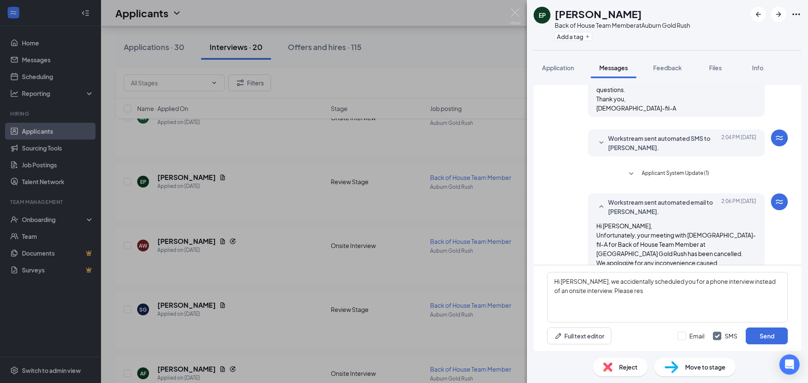
scroll to position [147, 0]
click at [645, 301] on textarea "Hi [PERSON_NAME], we accidentally scheduled you for a phone interview instead o…" at bounding box center [667, 297] width 241 height 50
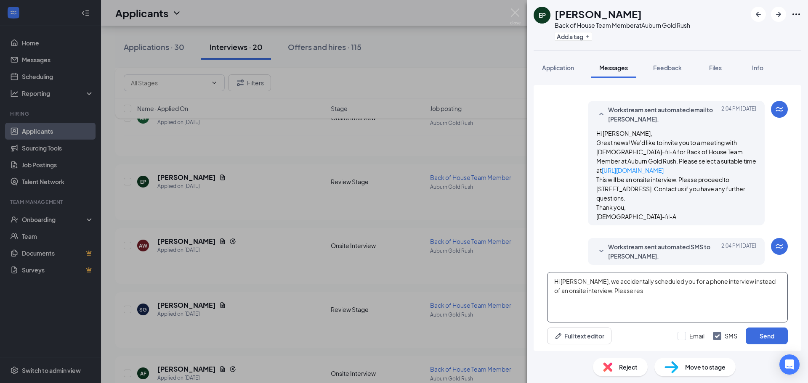
scroll to position [21, 0]
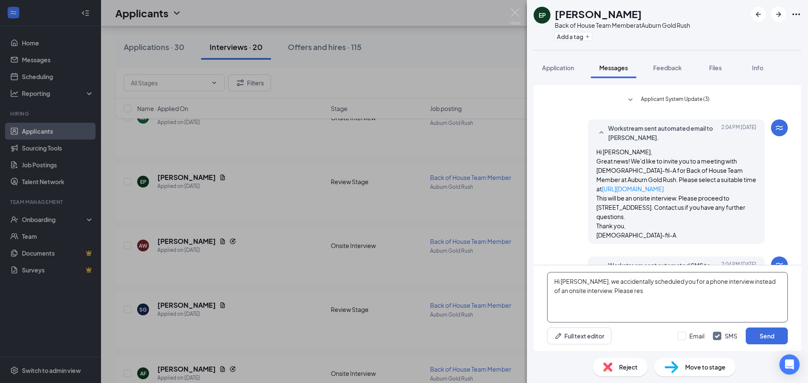
click at [657, 300] on textarea "Hi [PERSON_NAME], we accidentally scheduled you for a phone interview instead o…" at bounding box center [667, 297] width 241 height 50
click at [617, 292] on textarea "Hi [PERSON_NAME], we accidentally scheduled you for a phone interview instead o…" at bounding box center [667, 297] width 241 height 50
click at [594, 302] on textarea "Hi [PERSON_NAME], we accidentally scheduled you for a phone interview instead o…" at bounding box center [667, 297] width 241 height 50
click at [613, 303] on textarea "Hi [PERSON_NAME], we accidentally scheduled you for a phone interview instead o…" at bounding box center [667, 297] width 241 height 50
click at [630, 302] on textarea "Hi [PERSON_NAME], we accidentally scheduled you for a phone interview instead o…" at bounding box center [667, 297] width 241 height 50
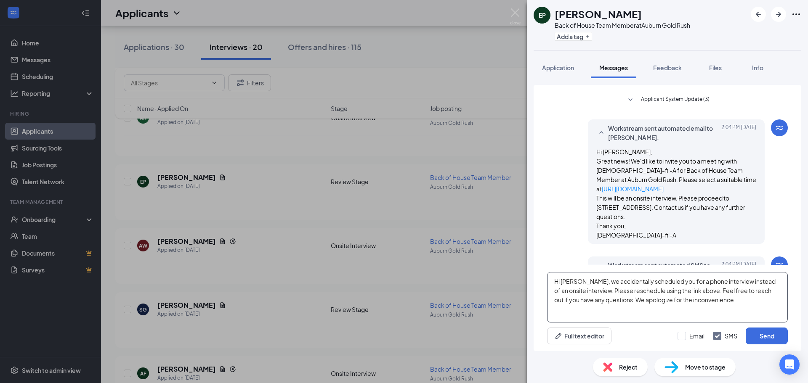
click at [704, 301] on textarea "Hi [PERSON_NAME], we accidentally scheduled you for a phone interview instead o…" at bounding box center [667, 297] width 241 height 50
drag, startPoint x: 700, startPoint y: 302, endPoint x: 577, endPoint y: 283, distance: 124.2
click at [577, 283] on textarea "Hi [PERSON_NAME], we accidentally scheduled you for a phone interview instead o…" at bounding box center [667, 297] width 241 height 50
click at [740, 302] on textarea "Hi [PERSON_NAME], we accidentally scheduled you for a phone interview instead o…" at bounding box center [667, 297] width 241 height 50
click at [634, 289] on textarea "Hi [PERSON_NAME], we accidentally scheduled you for a phone interview instead o…" at bounding box center [667, 297] width 241 height 50
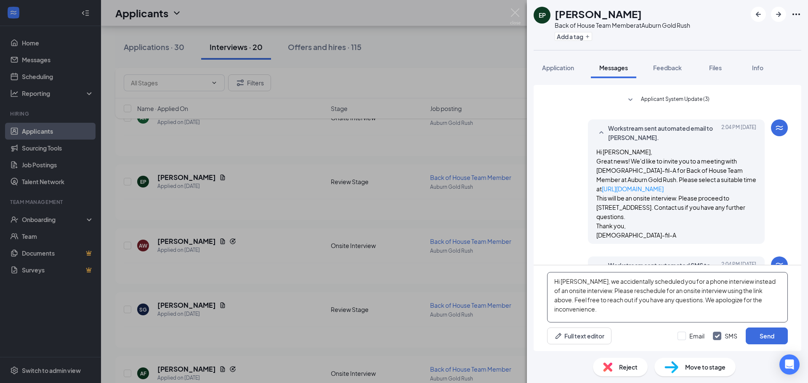
click at [764, 303] on textarea "Hi [PERSON_NAME], we accidentally scheduled you for a phone interview instead o…" at bounding box center [667, 297] width 241 height 50
type textarea "Hi [PERSON_NAME], we accidentally scheduled you for a phone interview instead o…"
click at [767, 333] on button "Send" at bounding box center [767, 336] width 42 height 17
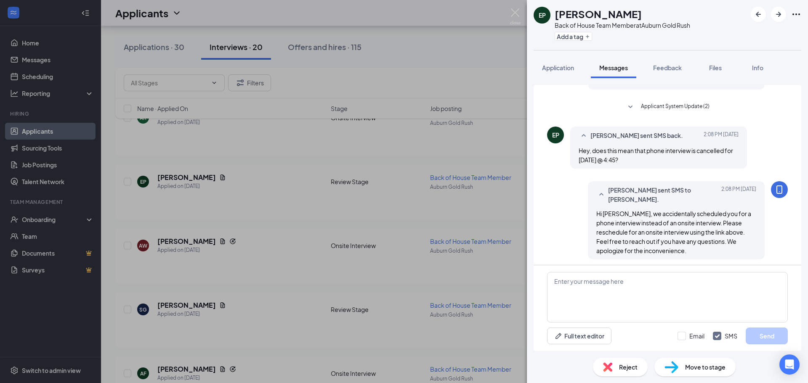
scroll to position [461, 0]
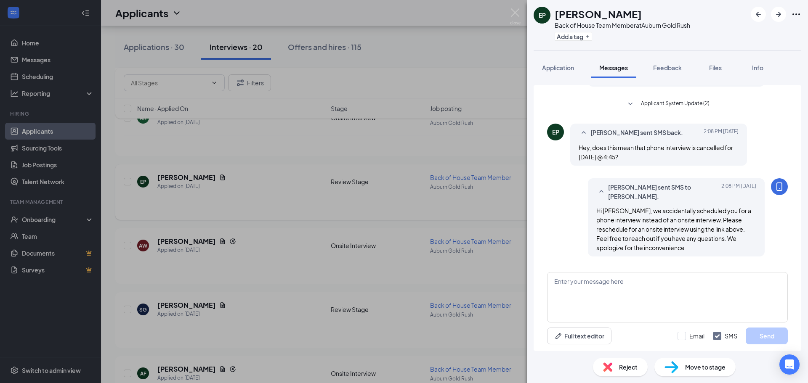
drag, startPoint x: 428, startPoint y: 221, endPoint x: 431, endPoint y: 218, distance: 4.6
click at [428, 220] on div "EP [PERSON_NAME] Back of House Team Member at [GEOGRAPHIC_DATA] Gold Rush Add a…" at bounding box center [404, 191] width 808 height 383
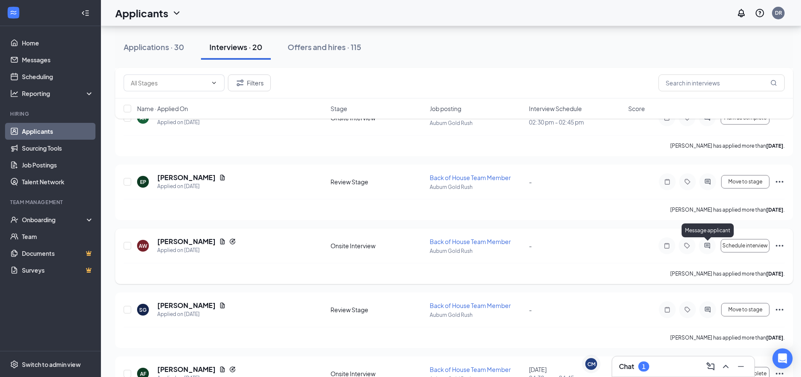
click at [708, 246] on icon "ActiveChat" at bounding box center [707, 245] width 5 height 5
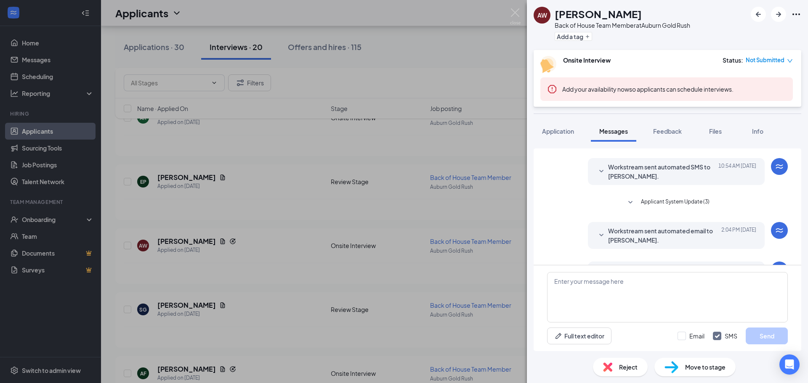
scroll to position [90, 0]
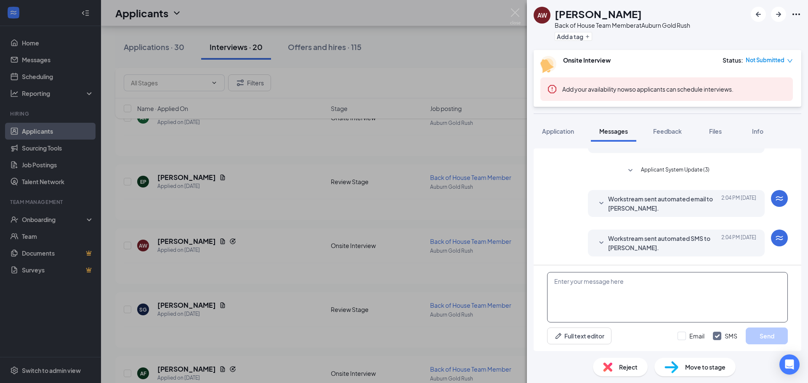
click at [624, 284] on textarea at bounding box center [667, 297] width 241 height 50
paste textarea "we accidentally scheduled you for a phone interview instead of an onsite interv…"
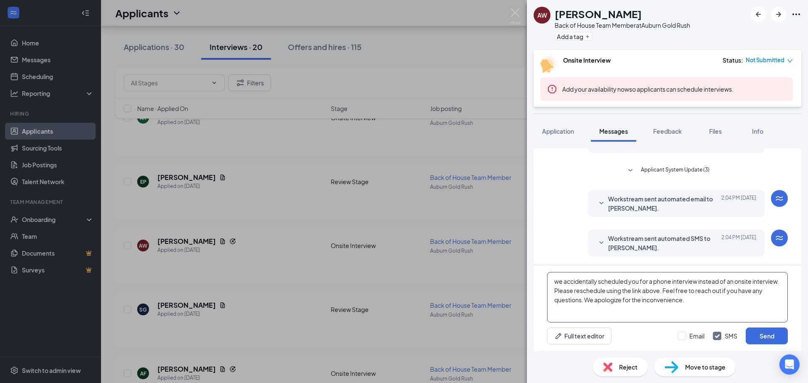
click at [554, 283] on textarea "we accidentally scheduled you for a phone interview instead of an onsite interv…" at bounding box center [667, 297] width 241 height 50
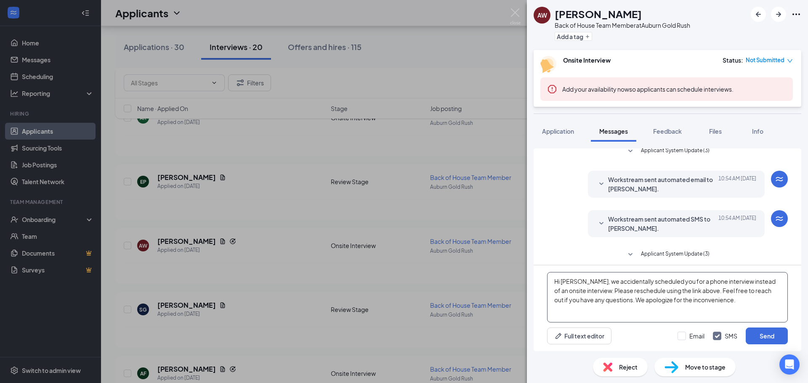
scroll to position [90, 0]
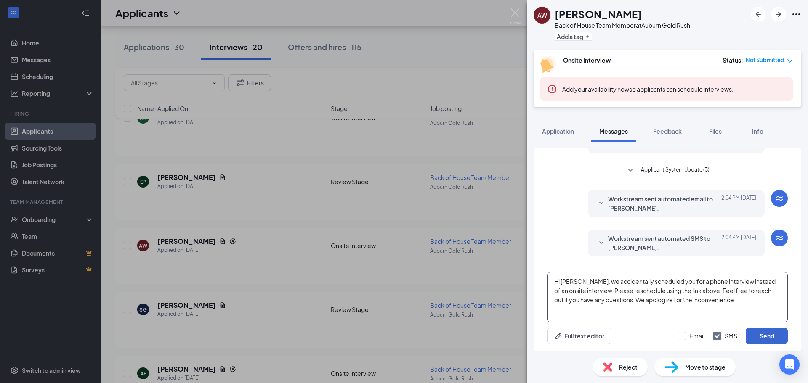
type textarea "Hi [PERSON_NAME], we accidentally scheduled you for a phone interview instead o…"
click at [765, 329] on button "Send" at bounding box center [767, 336] width 42 height 17
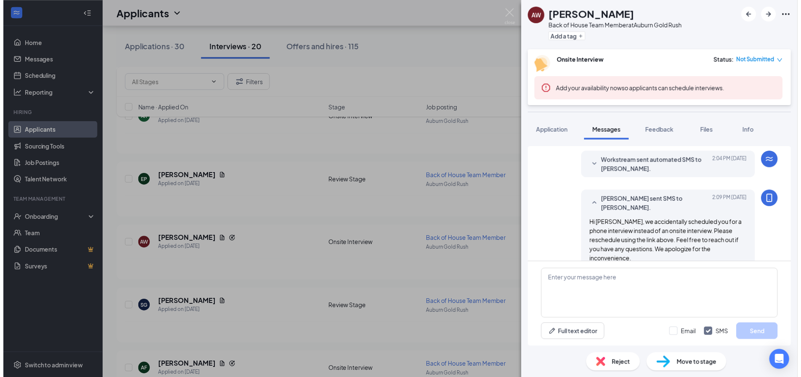
scroll to position [181, 0]
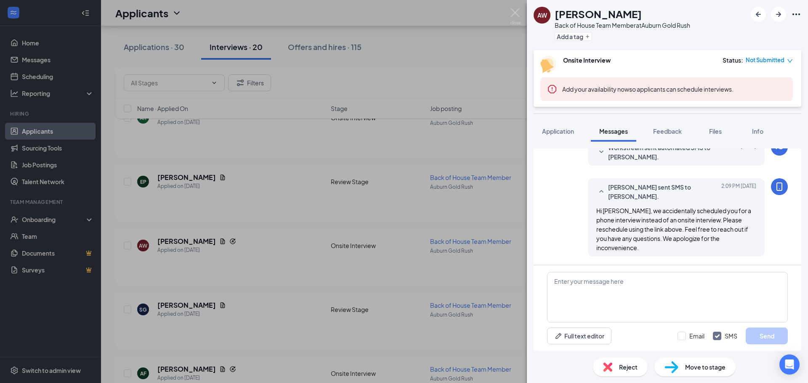
click at [478, 51] on div "AW [PERSON_NAME] Back of House Team Member at [GEOGRAPHIC_DATA] Gold Rush Add a…" at bounding box center [404, 191] width 808 height 383
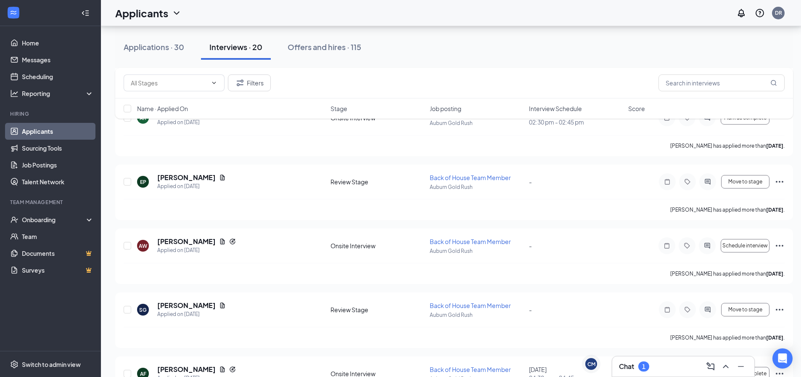
click at [657, 364] on div "Chat 1" at bounding box center [683, 366] width 129 height 13
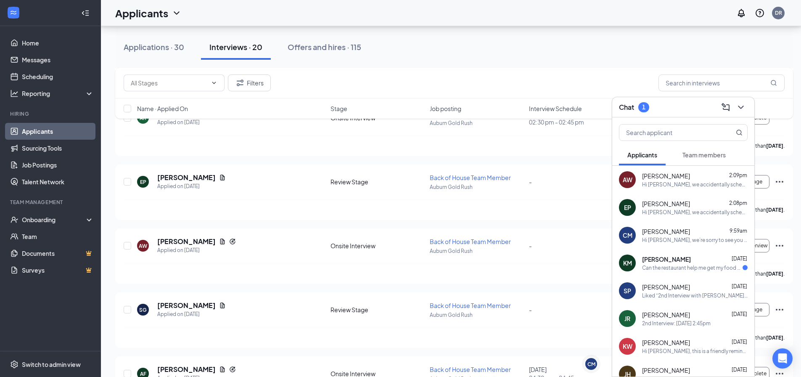
click at [693, 213] on div "Hi [PERSON_NAME], we accidentally scheduled you for a phone interview instead o…" at bounding box center [695, 212] width 106 height 7
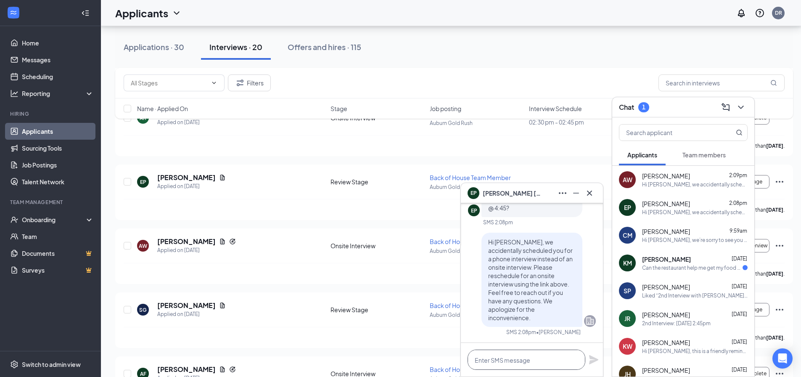
click at [501, 358] on textarea at bounding box center [527, 360] width 118 height 20
type textarea "Y"
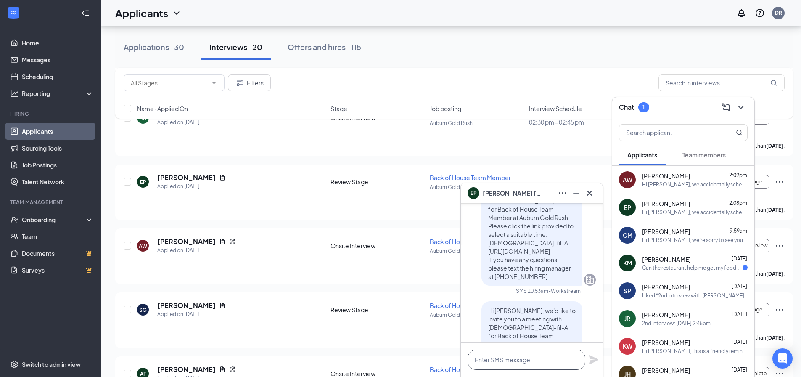
scroll to position [-379, 0]
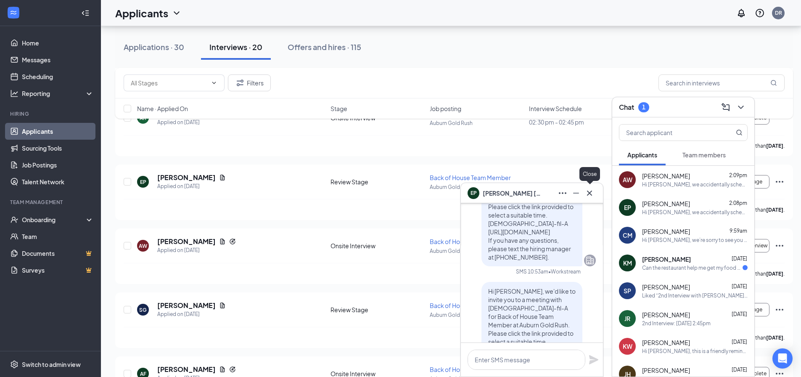
click at [589, 197] on icon "Cross" at bounding box center [590, 193] width 10 height 10
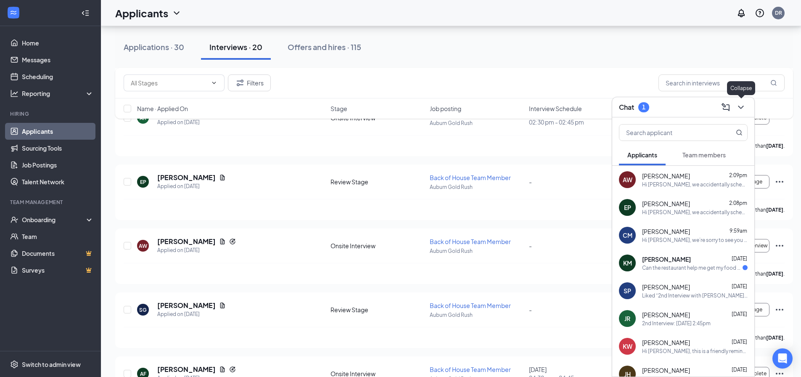
click at [744, 106] on icon "ChevronDown" at bounding box center [740, 107] width 5 height 3
